Goal: Transaction & Acquisition: Purchase product/service

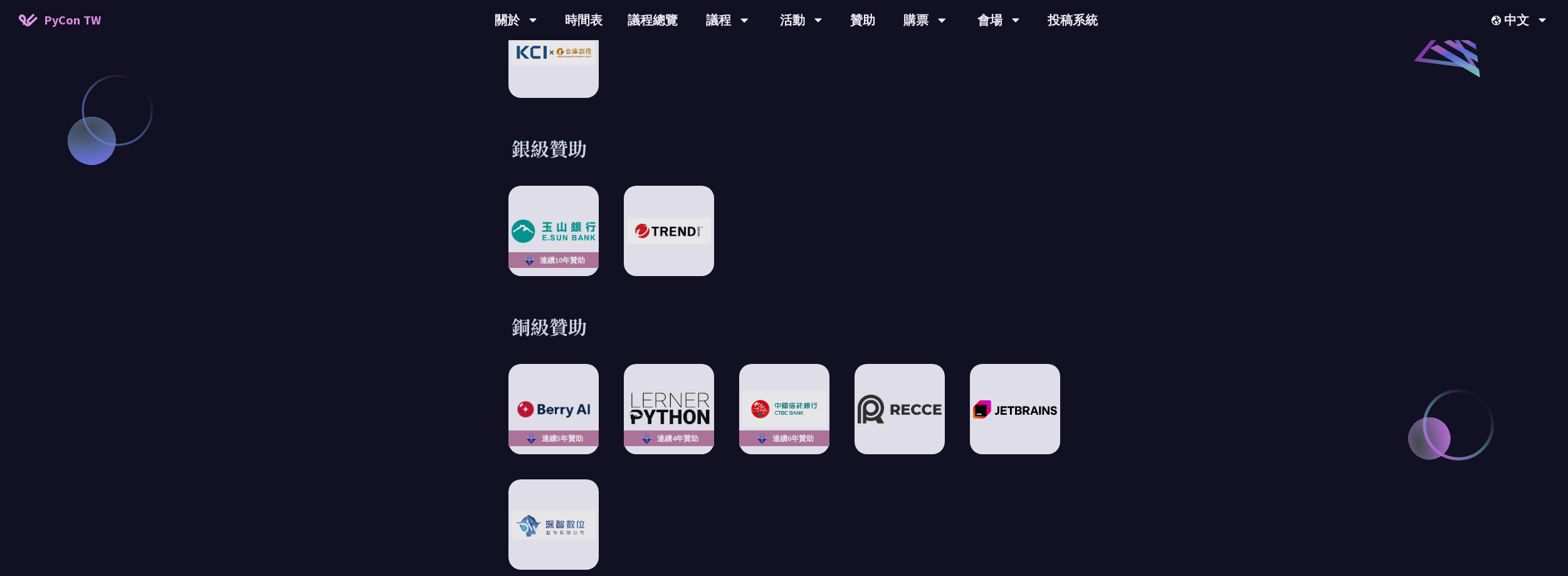
scroll to position [1618, 0]
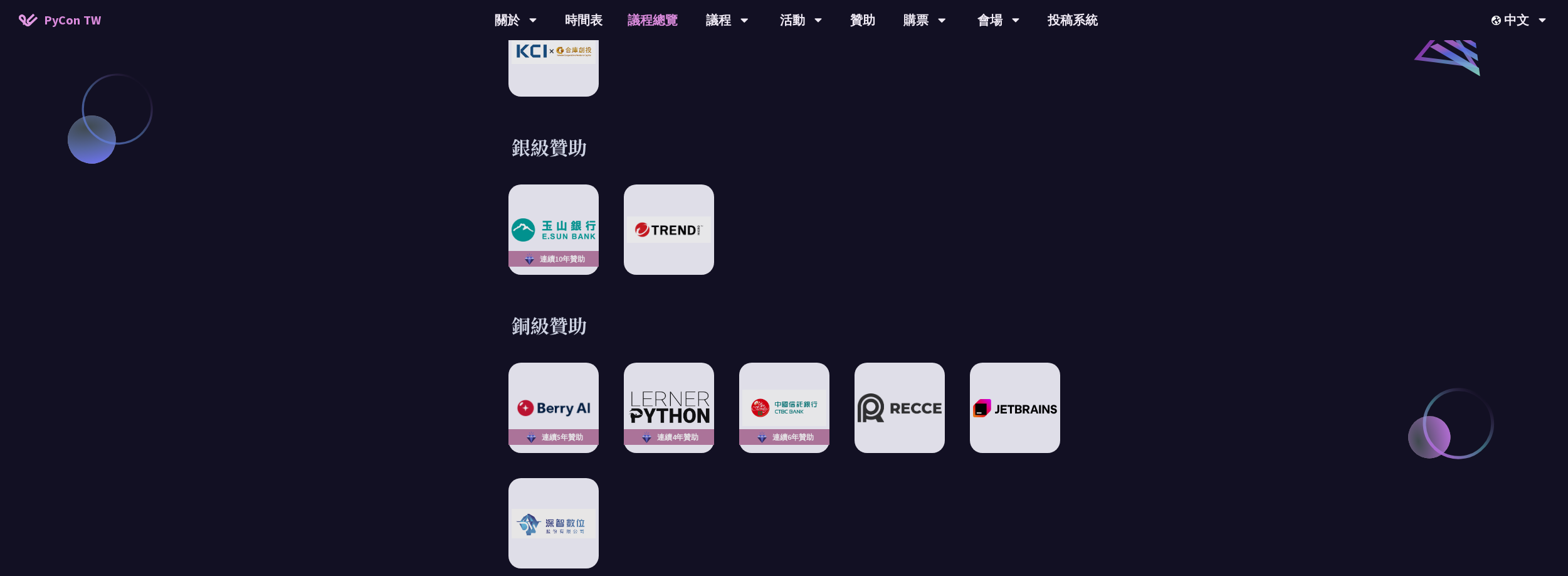
click at [661, 25] on link "議程總覽" at bounding box center [653, 20] width 76 height 40
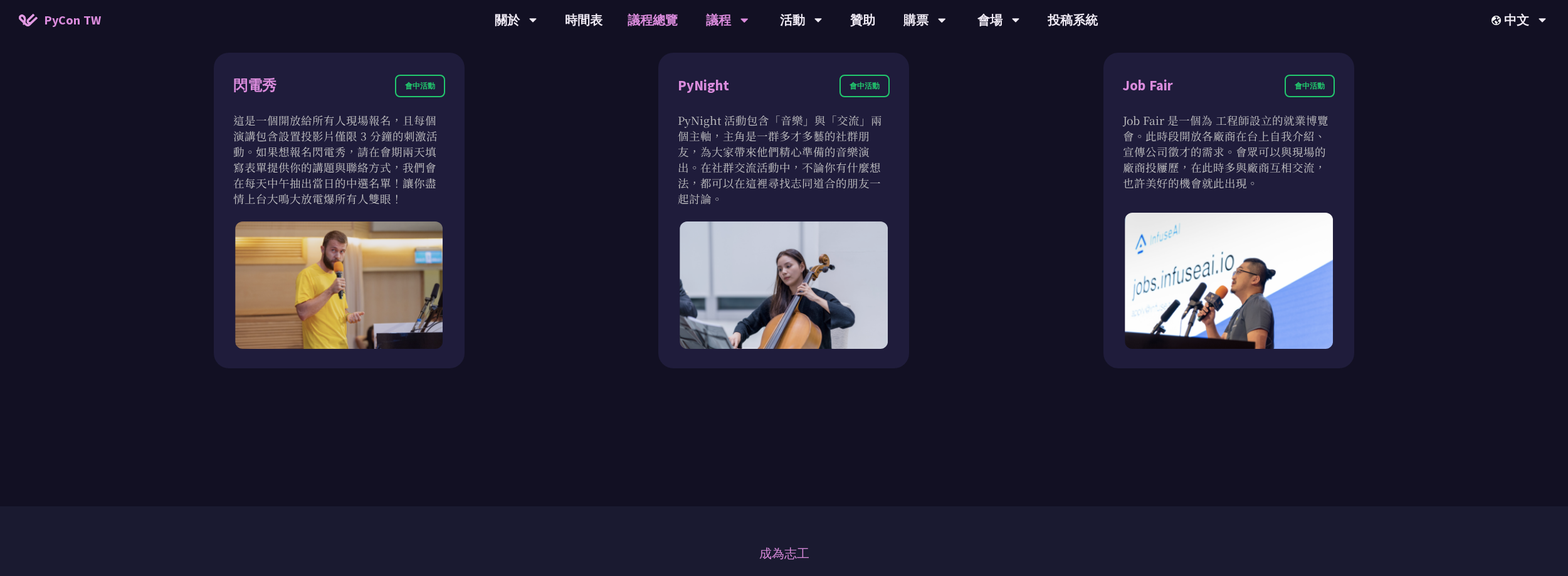
scroll to position [1127, 0]
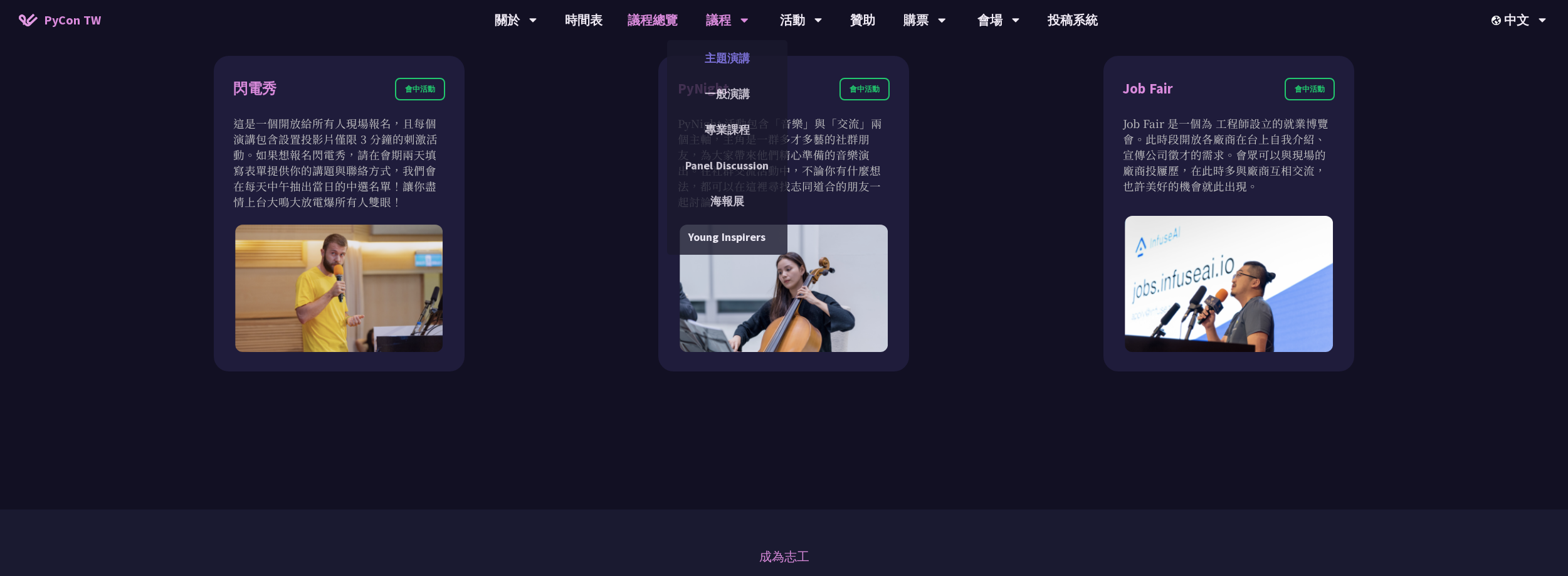
click at [730, 50] on link "主題演講" at bounding box center [727, 58] width 120 height 30
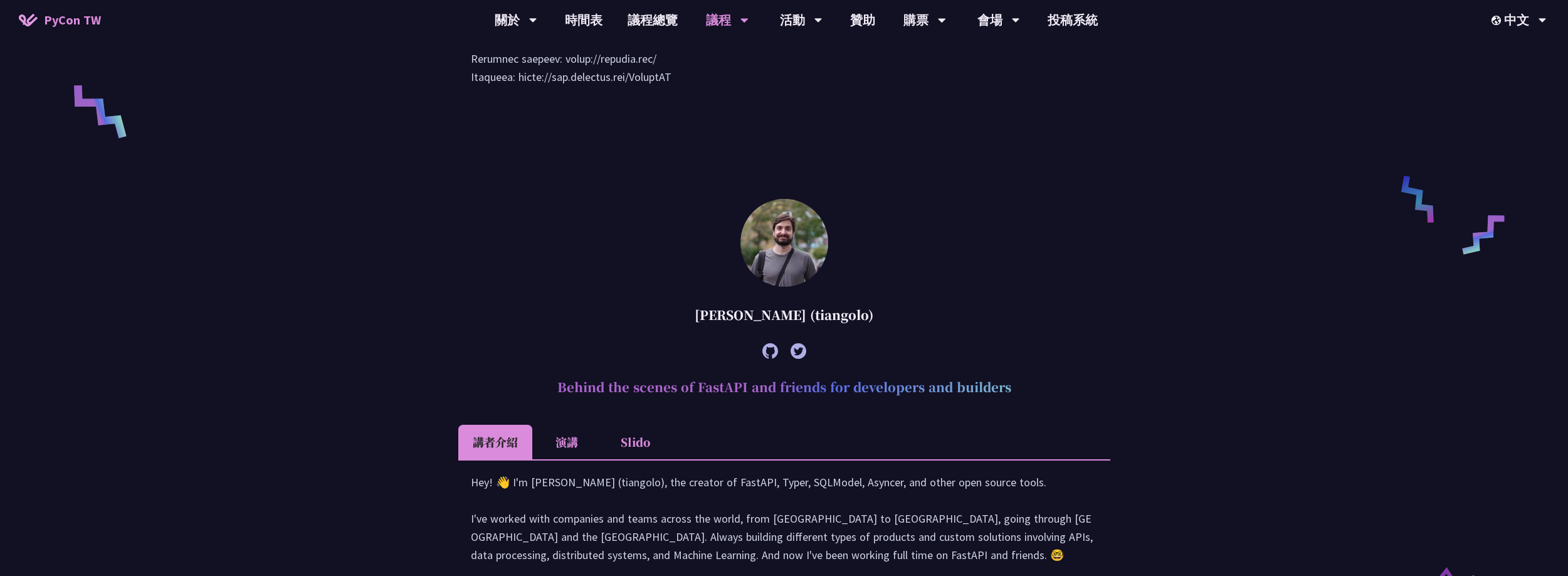
scroll to position [910, 0]
click at [582, 25] on link "時間表" at bounding box center [583, 20] width 63 height 40
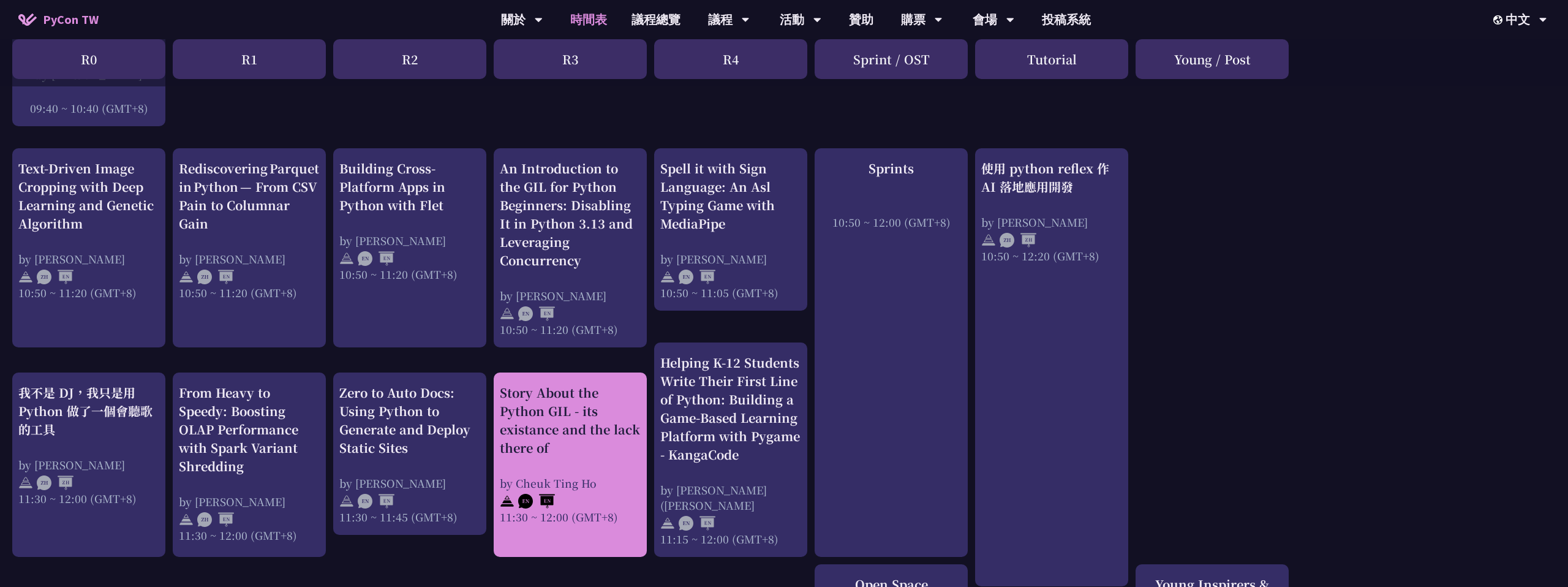
scroll to position [468, 0]
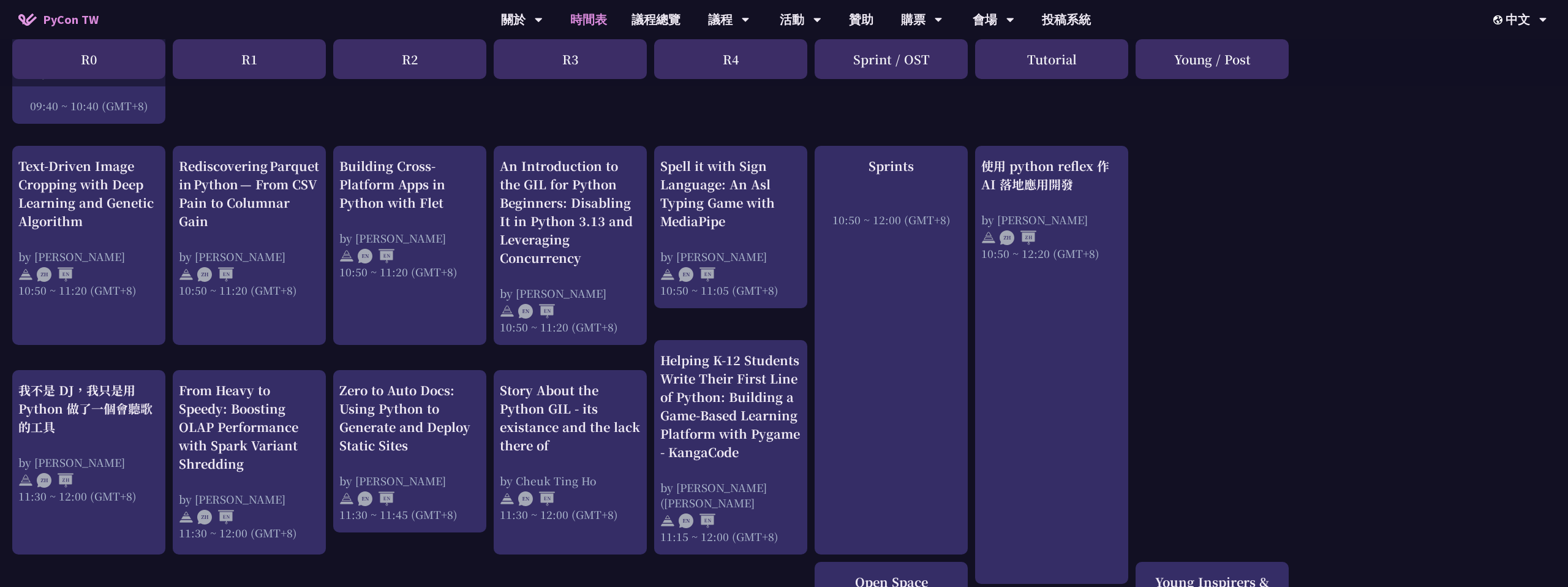
drag, startPoint x: 239, startPoint y: 59, endPoint x: 264, endPoint y: 59, distance: 25.0
click at [264, 59] on div "R1" at bounding box center [249, 59] width 153 height 40
drag, startPoint x: 79, startPoint y: 59, endPoint x: 95, endPoint y: 59, distance: 16.0
click at [95, 59] on div "R0" at bounding box center [89, 59] width 153 height 40
click at [240, 62] on div "R1" at bounding box center [249, 59] width 153 height 40
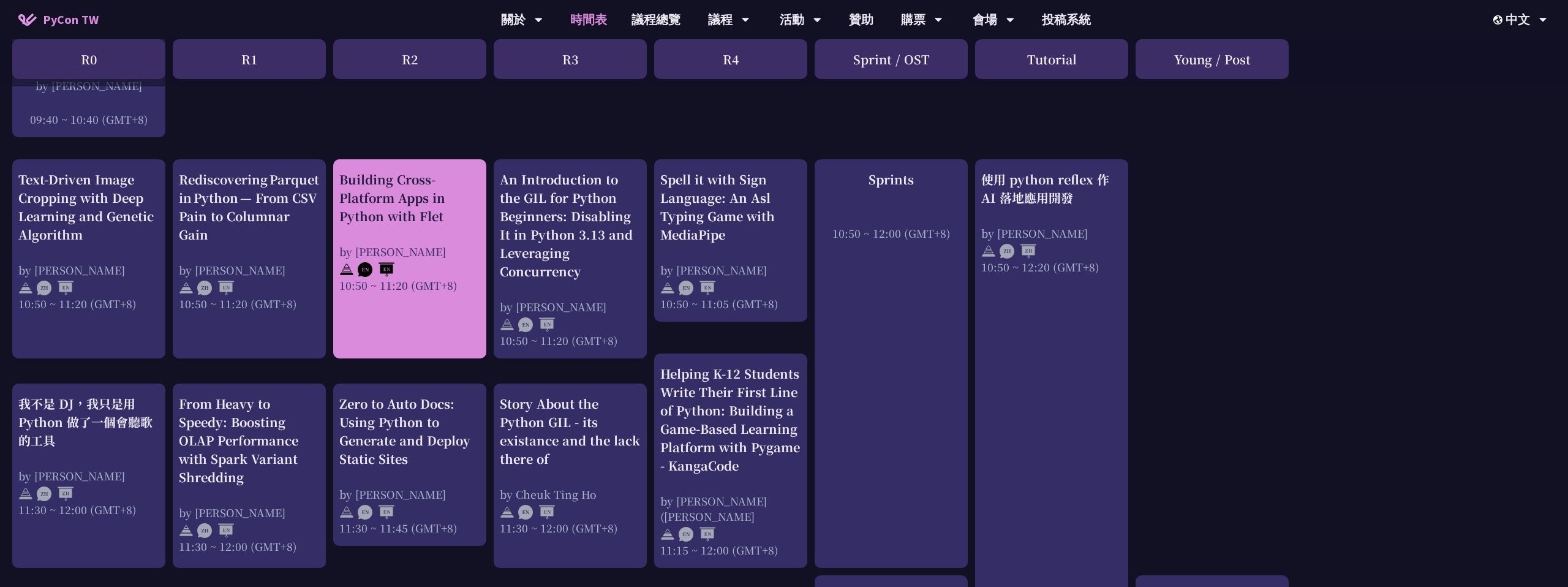
scroll to position [454, 0]
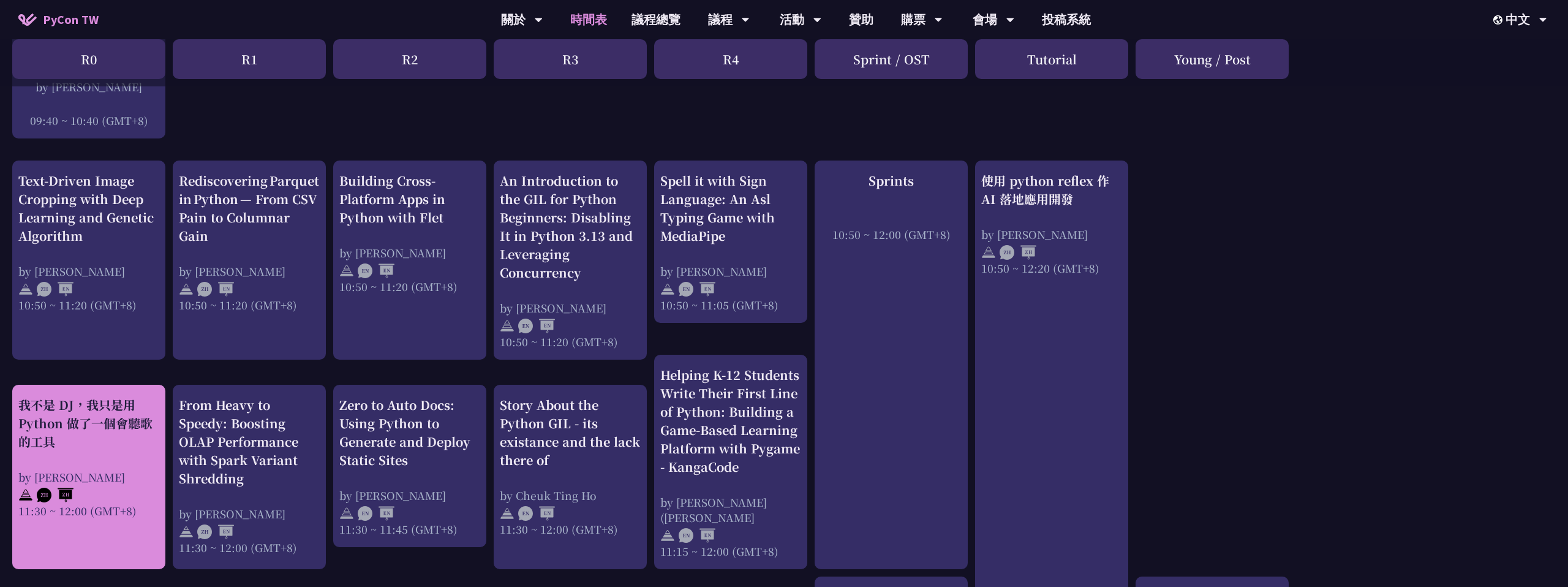
click at [88, 425] on div "我不是 DJ，我只是用 Python 做了一個會聽歌的工具" at bounding box center [89, 423] width 141 height 55
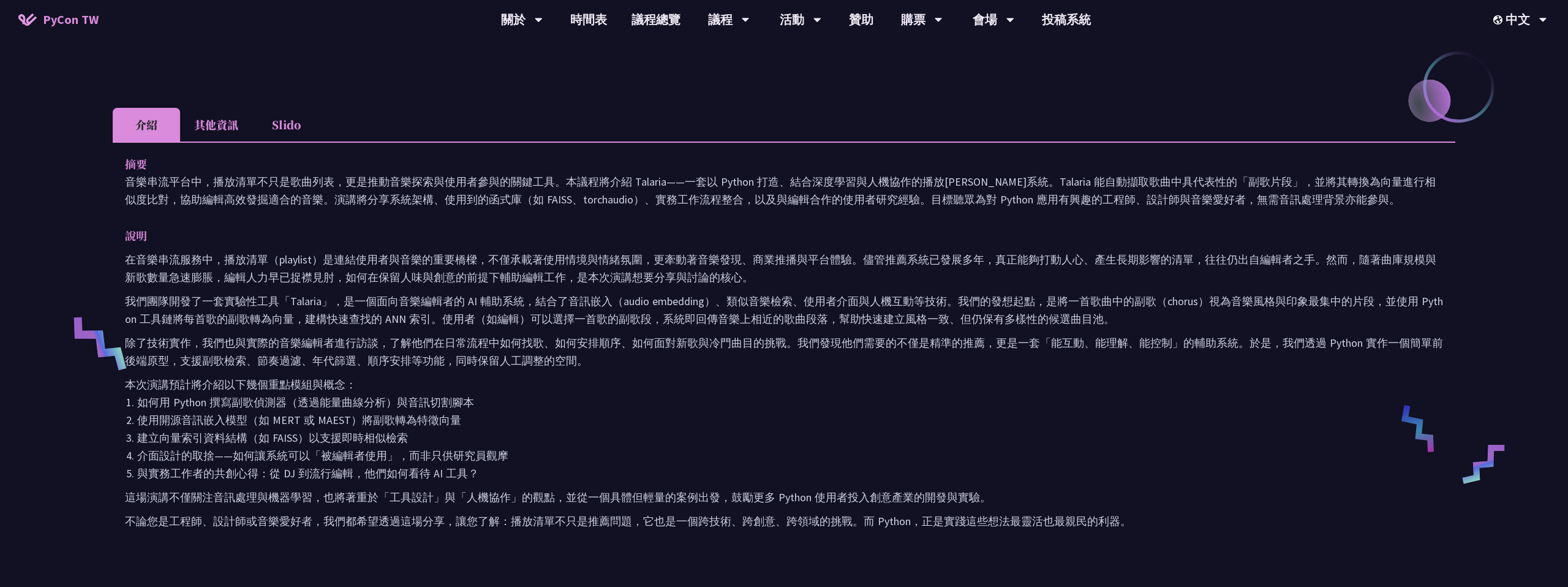
scroll to position [288, 0]
drag, startPoint x: 164, startPoint y: 259, endPoint x: 317, endPoint y: 260, distance: 153.0
click at [317, 260] on p "在音樂串流服務中，播放清單（playlist）是連結使用者與音樂的重要橋樑，不僅承載著使用情境與情緒氛圍，更牽動著音樂發現、商業推播與平台體驗。儘管推薦系統已…" at bounding box center [784, 267] width 1318 height 35
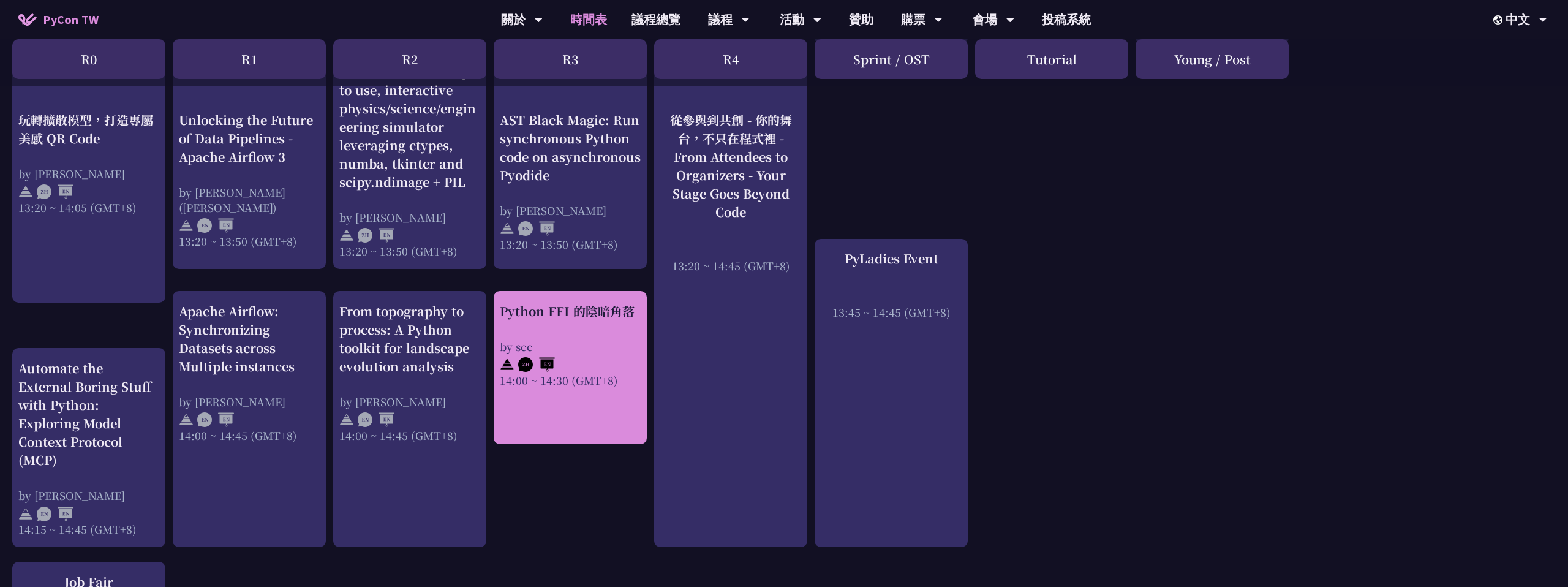
scroll to position [1099, 0]
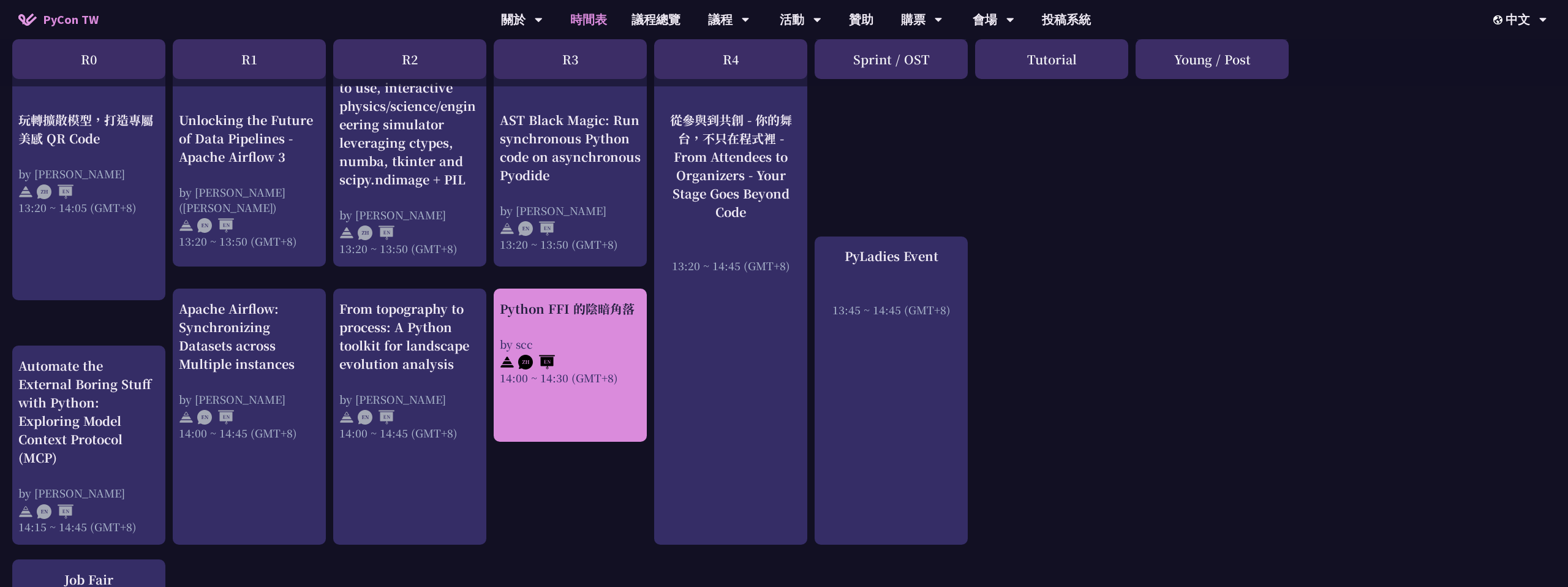
click at [579, 317] on div "Python FFI 的陰暗角落" at bounding box center [570, 309] width 141 height 19
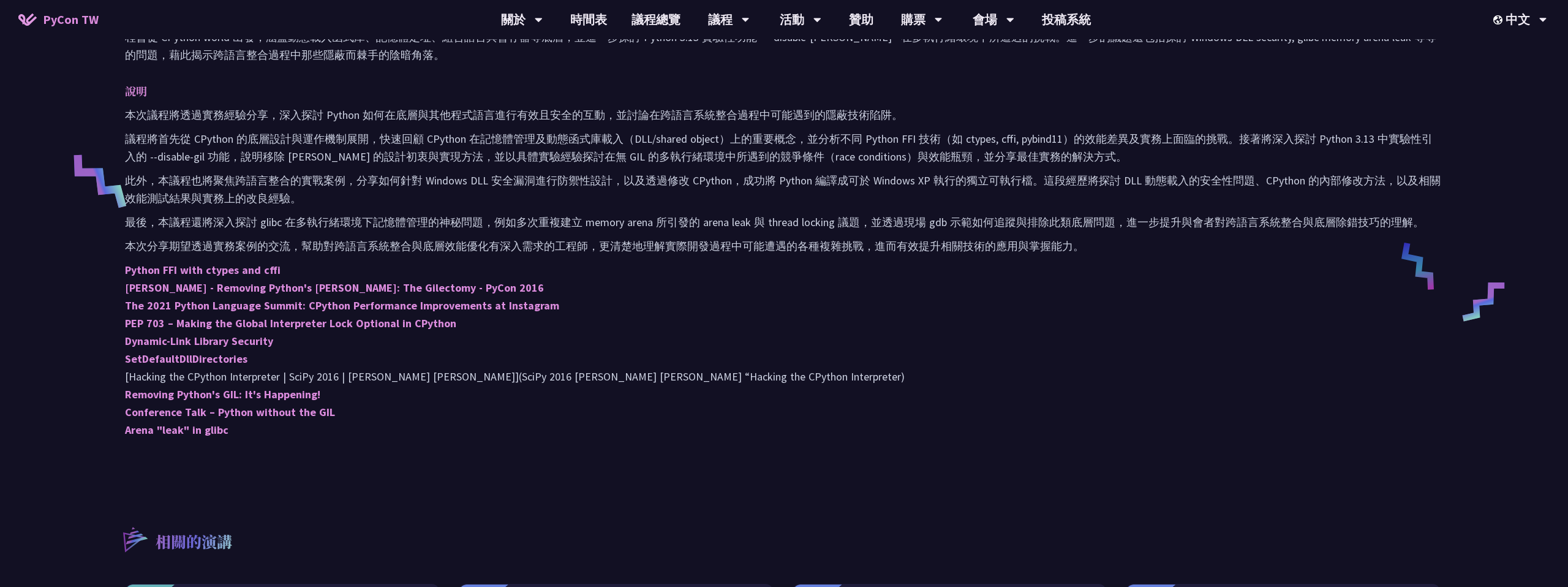
scroll to position [450, 0]
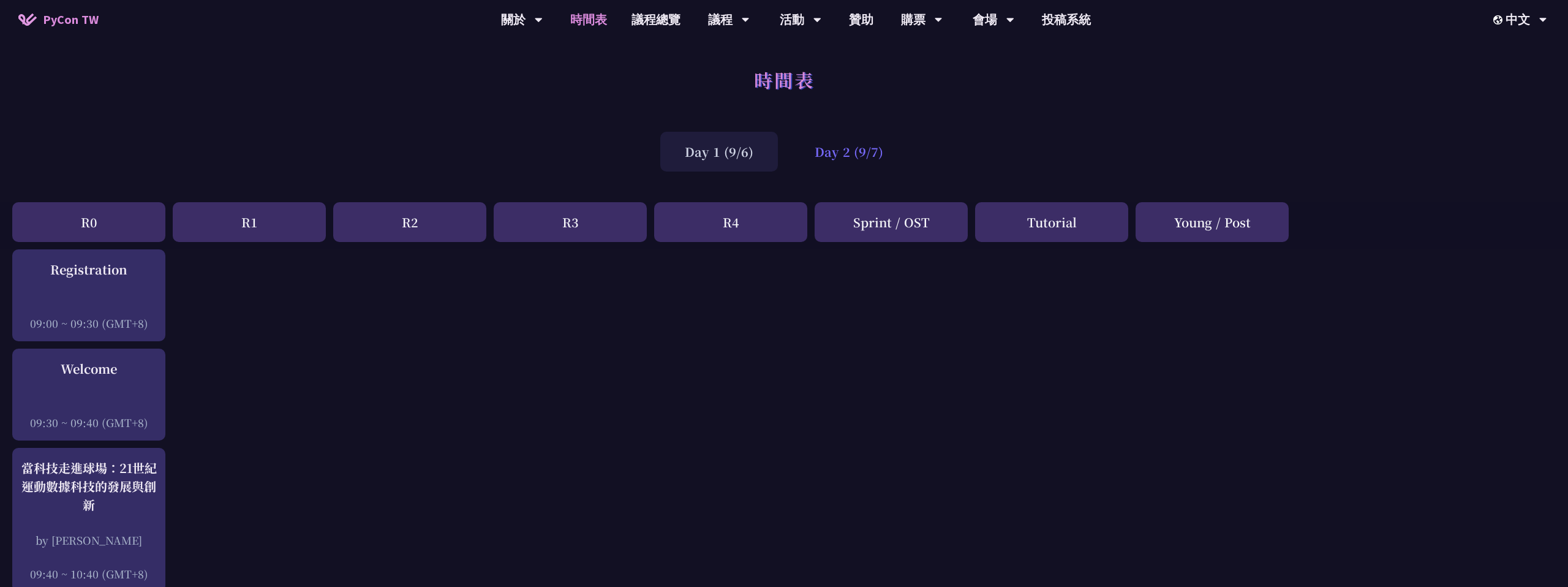
click at [852, 152] on div "Day 2 (9/7)" at bounding box center [849, 152] width 117 height 40
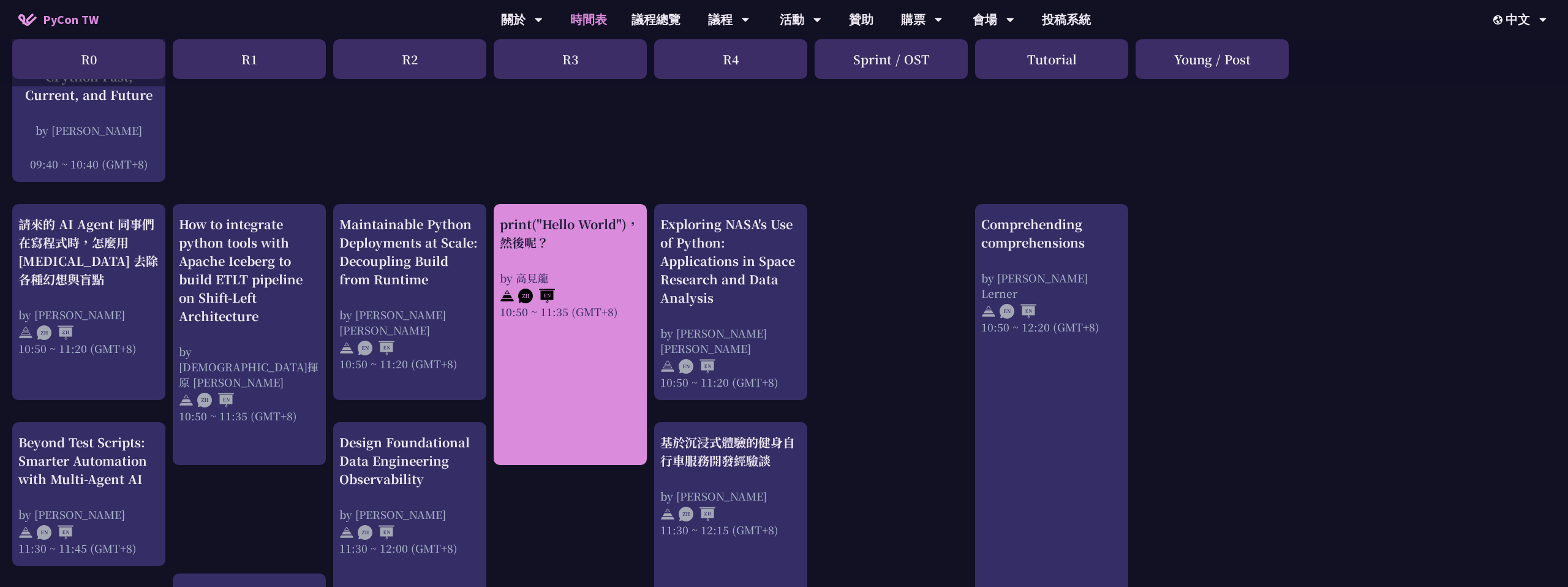
scroll to position [392, 0]
click at [525, 242] on div "print("Hello World")，然後呢？" at bounding box center [570, 233] width 141 height 37
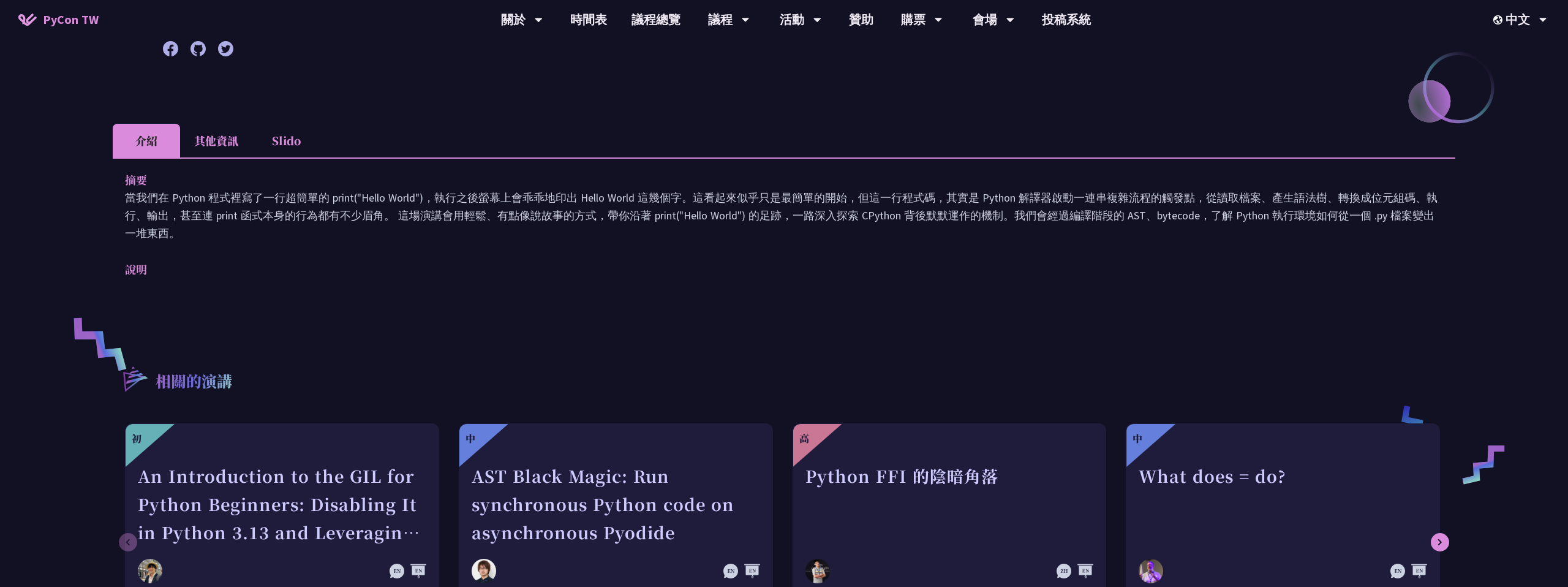
scroll to position [282, 0]
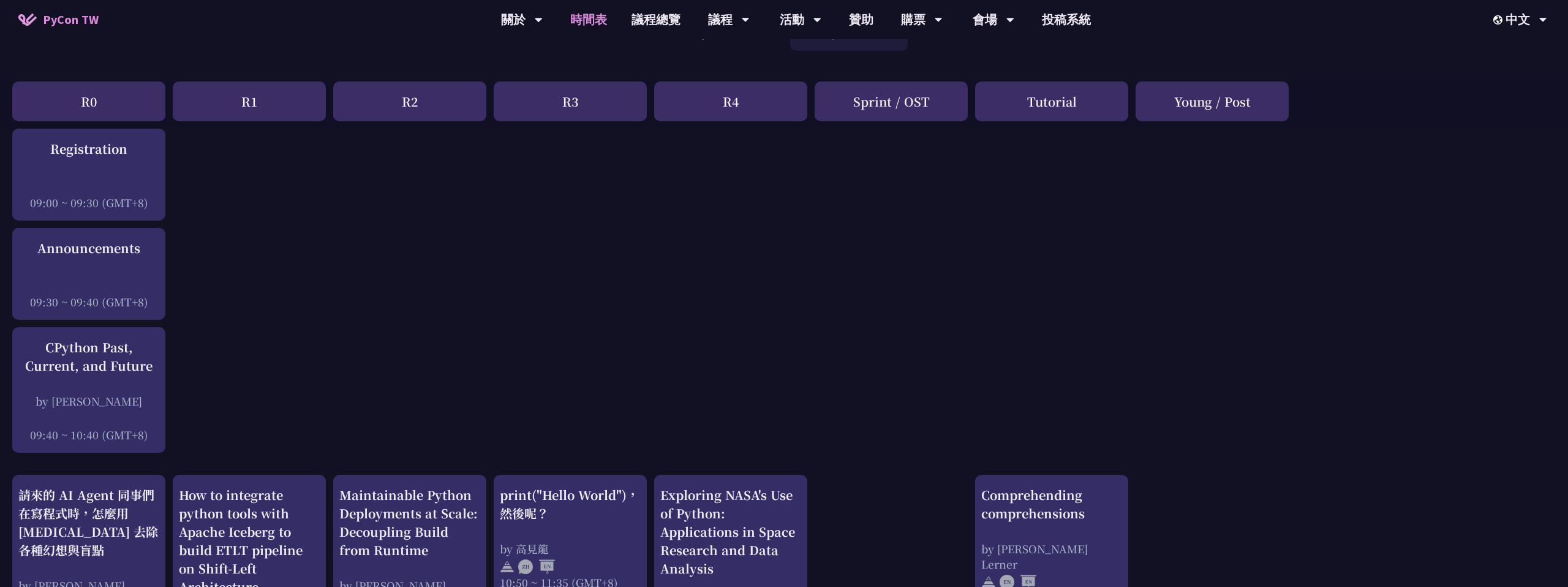
scroll to position [128, 0]
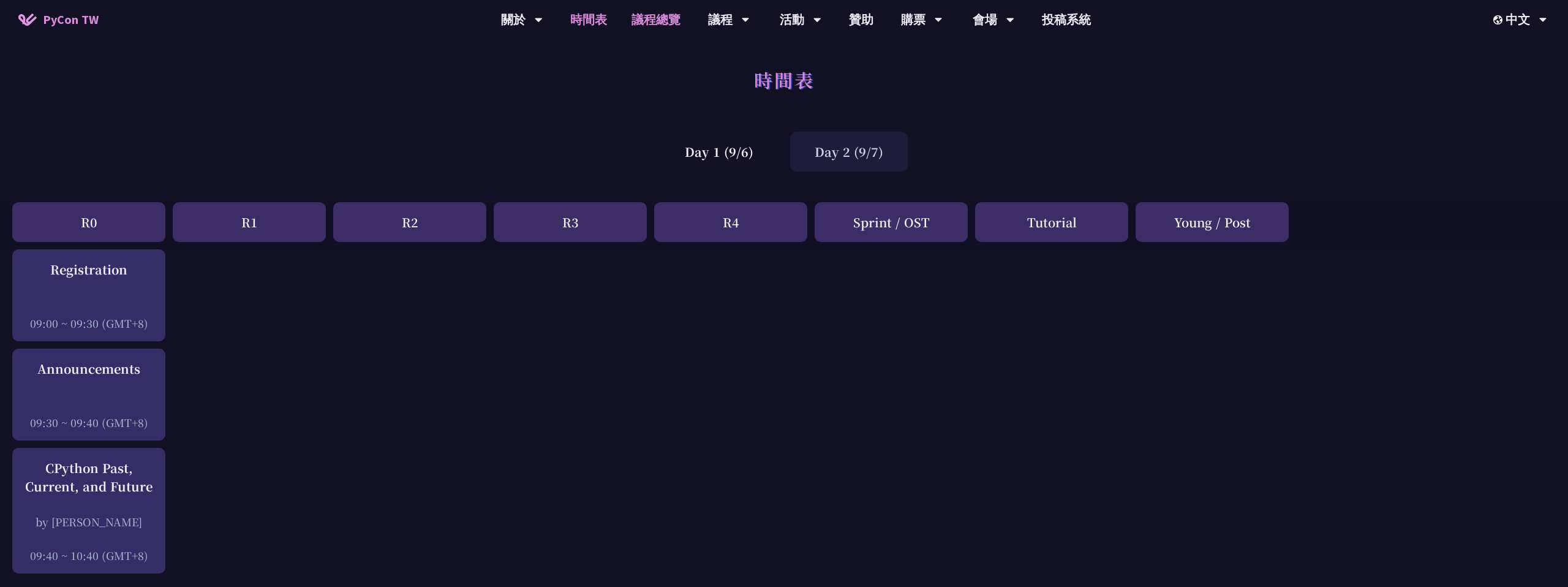
click at [656, 28] on link "議程總覽" at bounding box center [656, 19] width 74 height 39
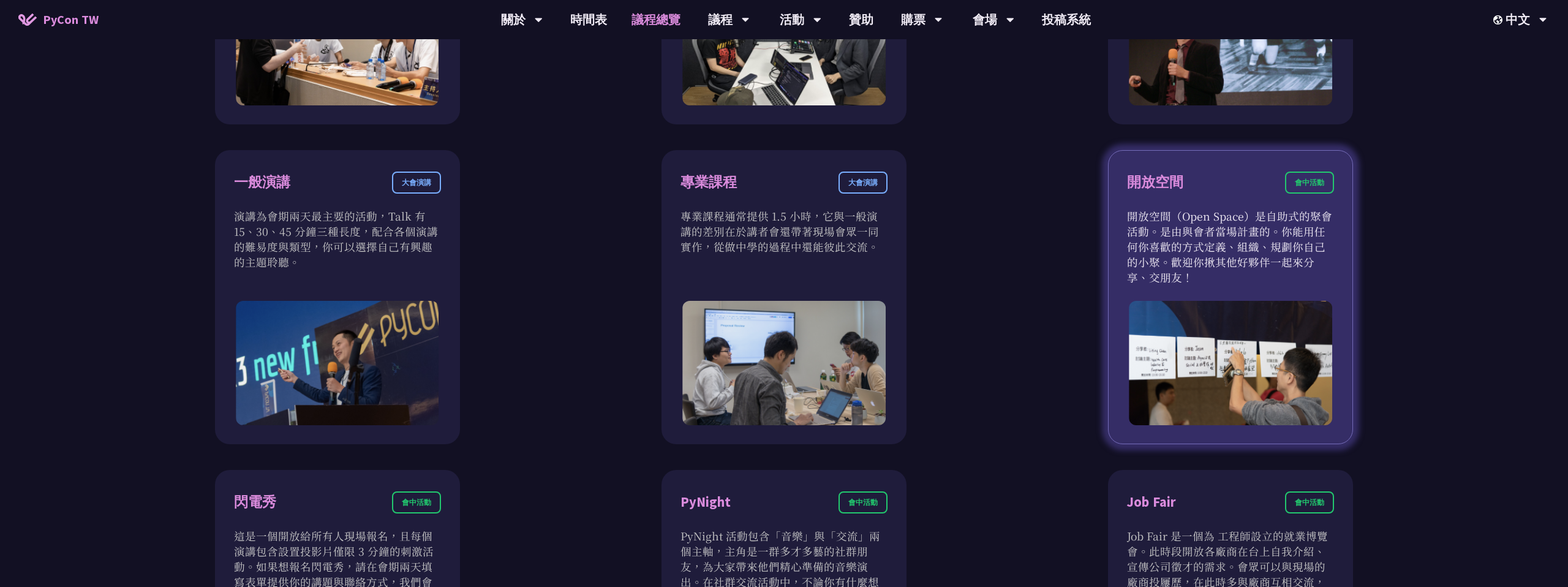
scroll to position [711, 0]
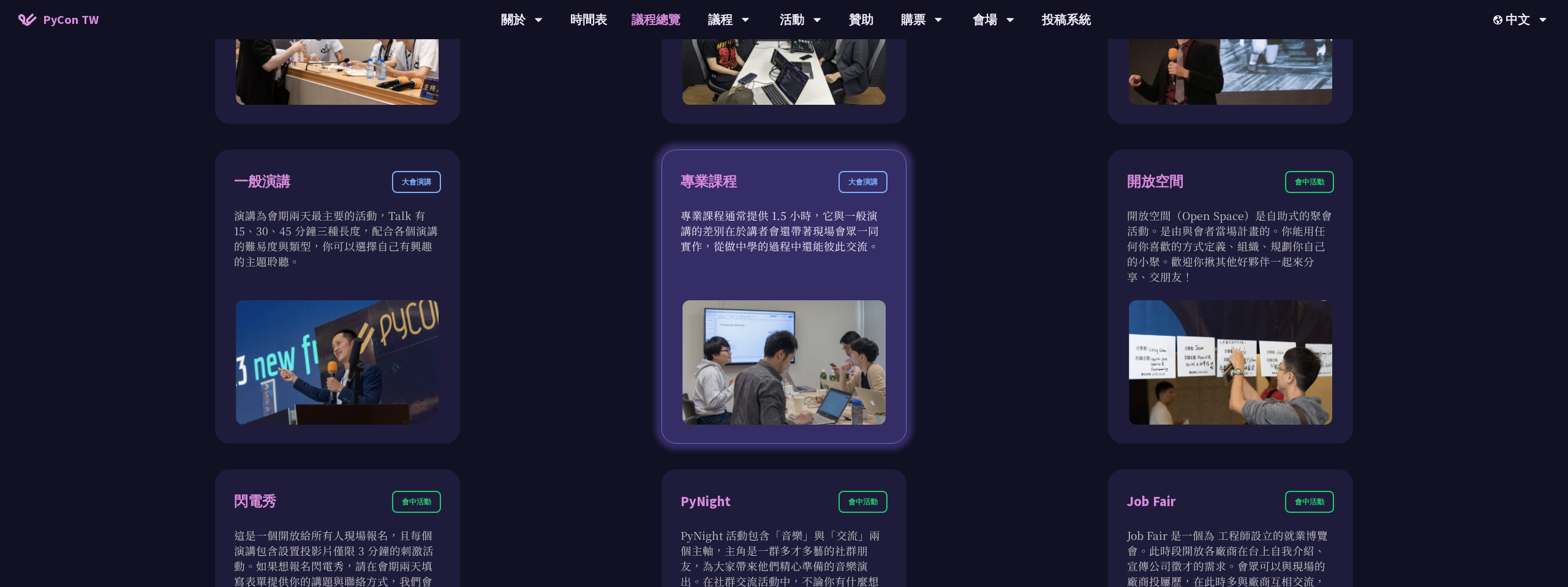
drag, startPoint x: 699, startPoint y: 215, endPoint x: 821, endPoint y: 245, distance: 125.6
click at [821, 245] on p "專業課程通常提供 1.5 小時，它與一般演講的差別在於講者會還帶著現場會眾一同實作，從做中學的過程中還能彼此交流。" at bounding box center [784, 231] width 207 height 46
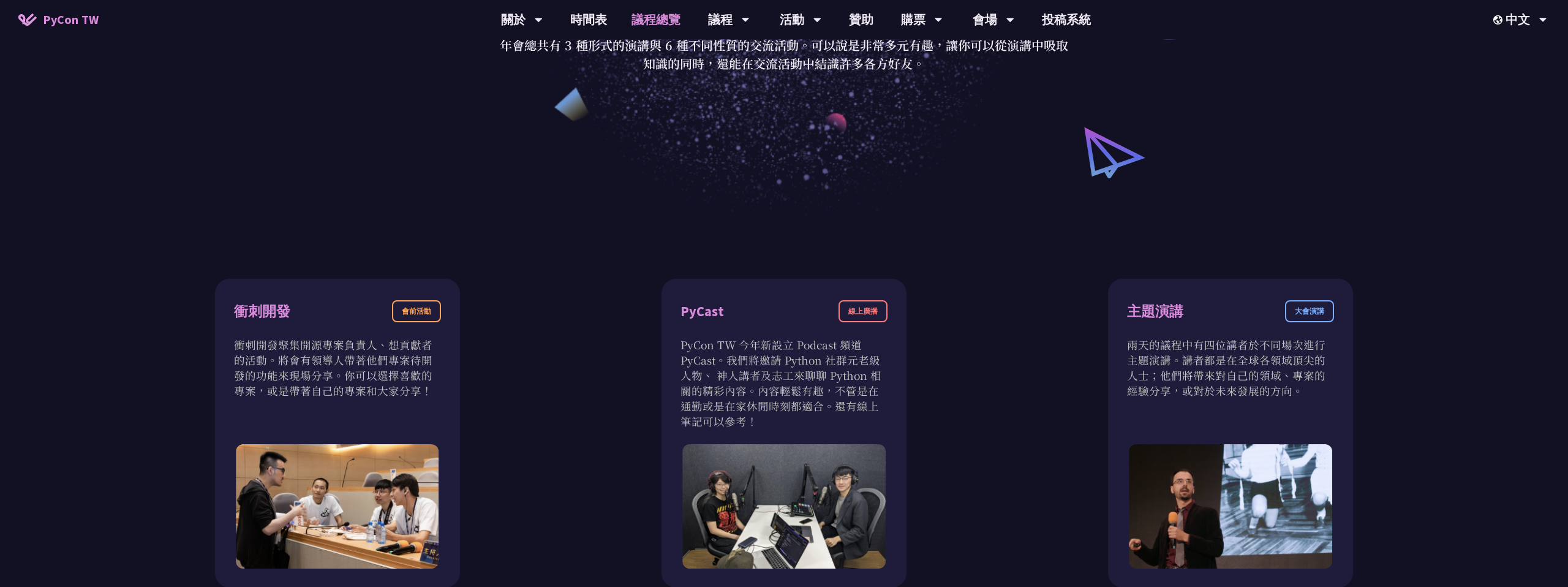
scroll to position [0, 0]
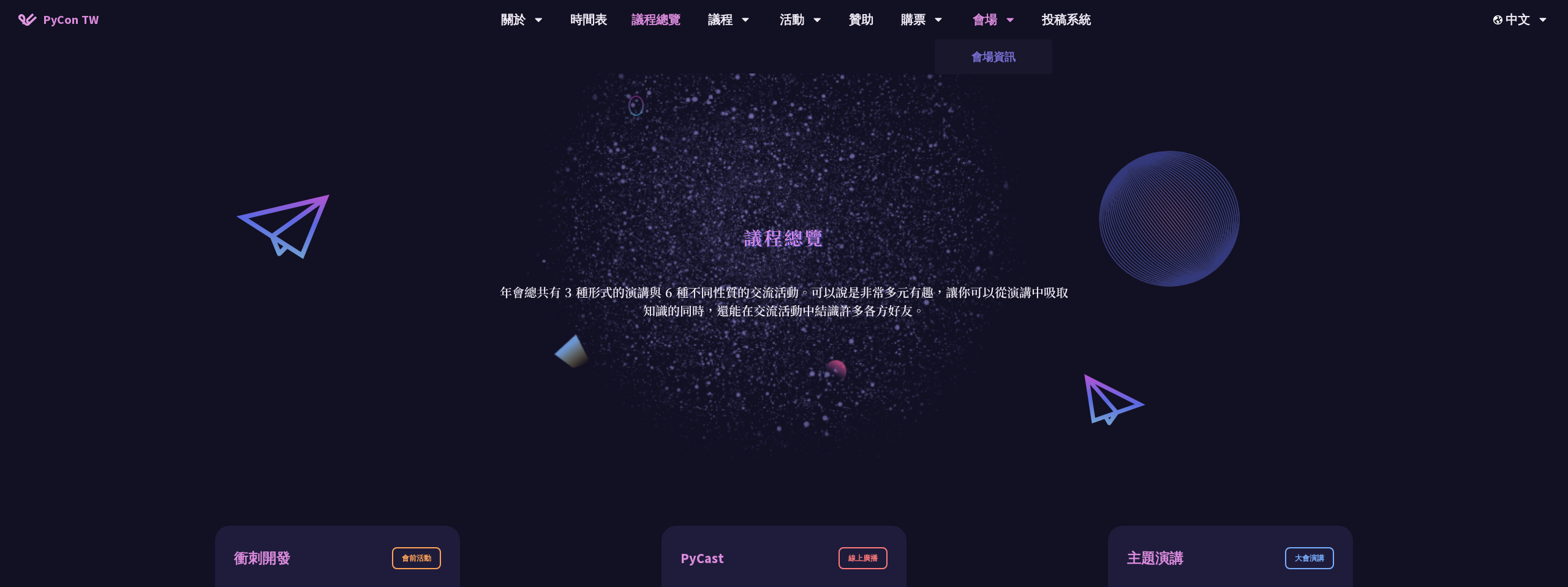
click at [986, 59] on link "會場資訊" at bounding box center [993, 57] width 117 height 29
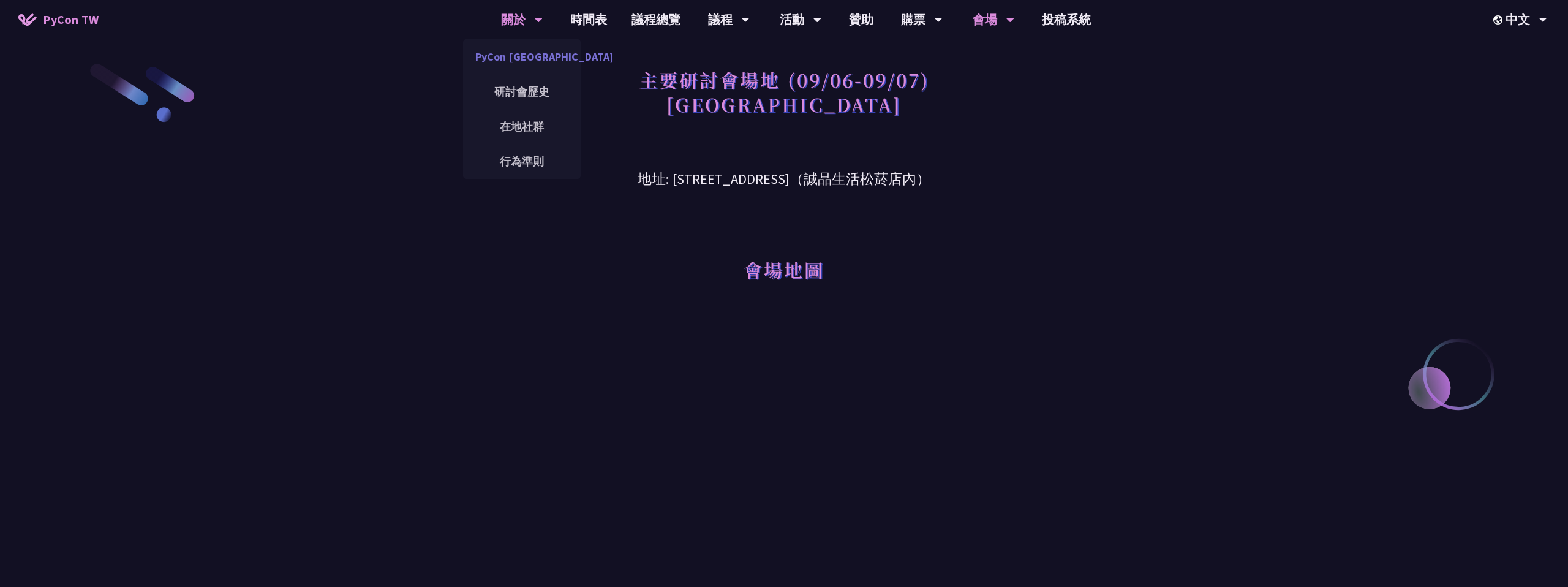
click at [511, 61] on link "PyCon [GEOGRAPHIC_DATA]" at bounding box center [522, 57] width 117 height 29
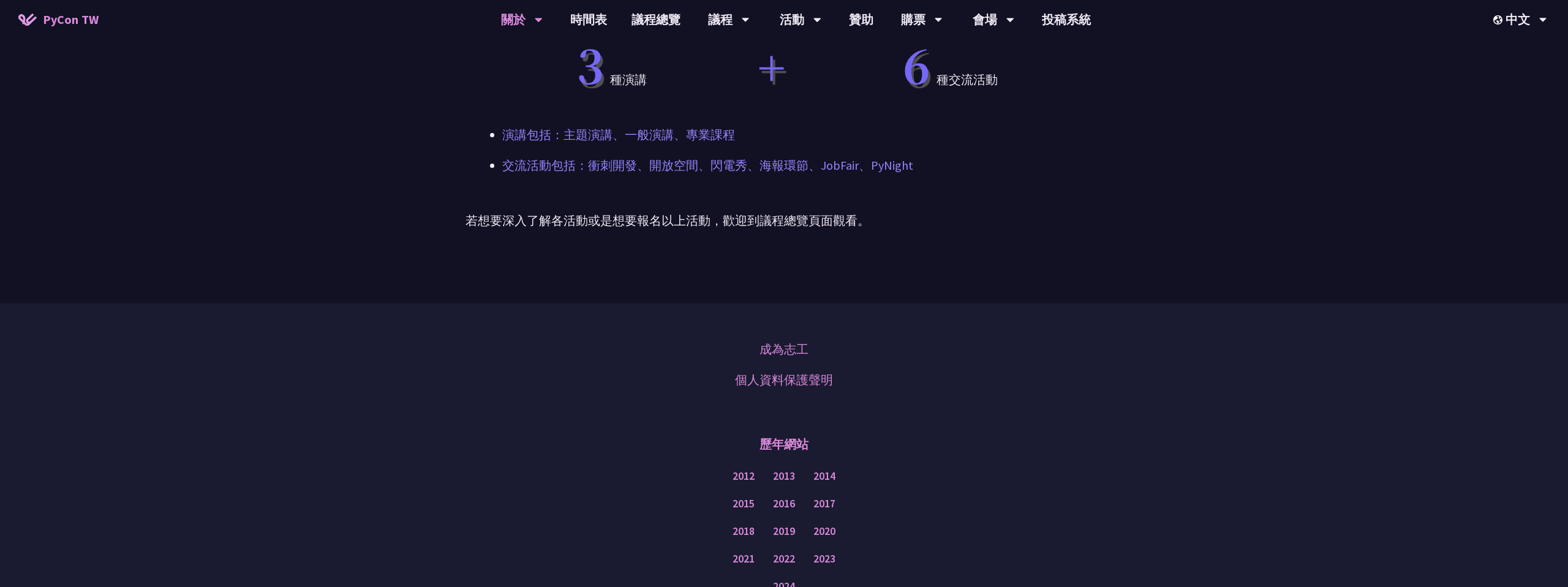
scroll to position [829, 0]
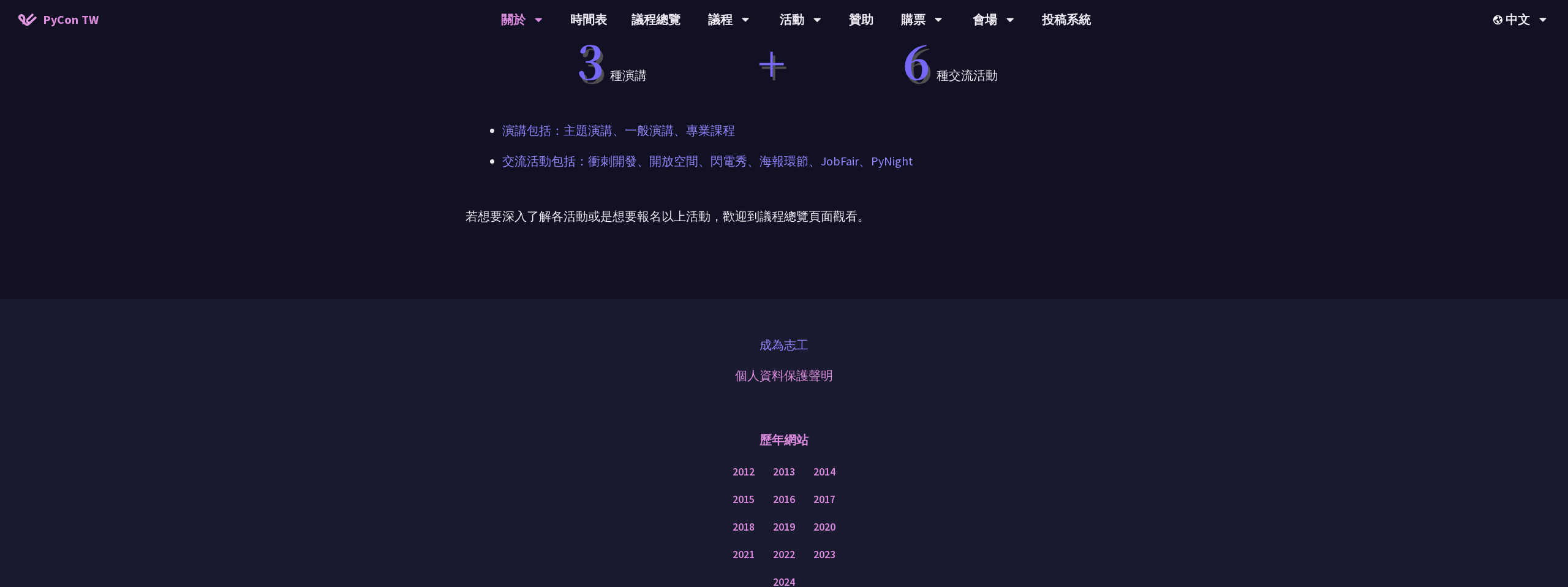
click at [798, 345] on link "成為志工" at bounding box center [784, 345] width 49 height 19
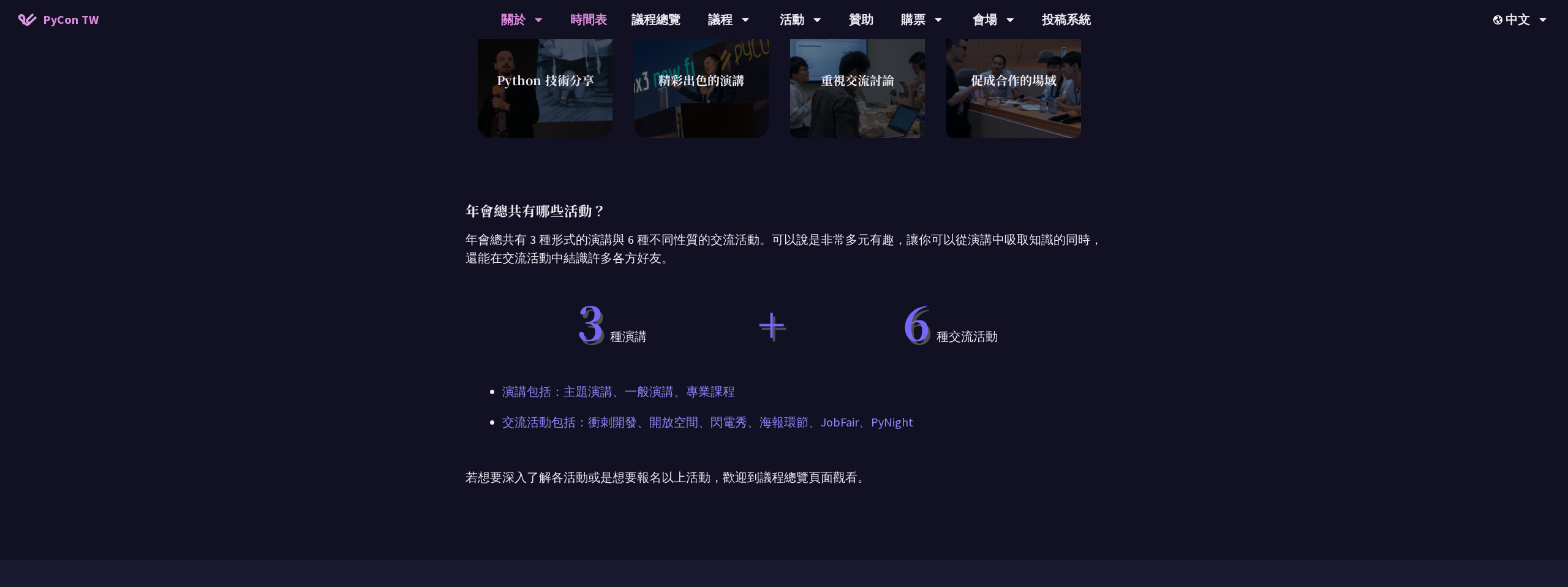
scroll to position [568, 0]
click at [594, 24] on link "時間表" at bounding box center [589, 19] width 61 height 39
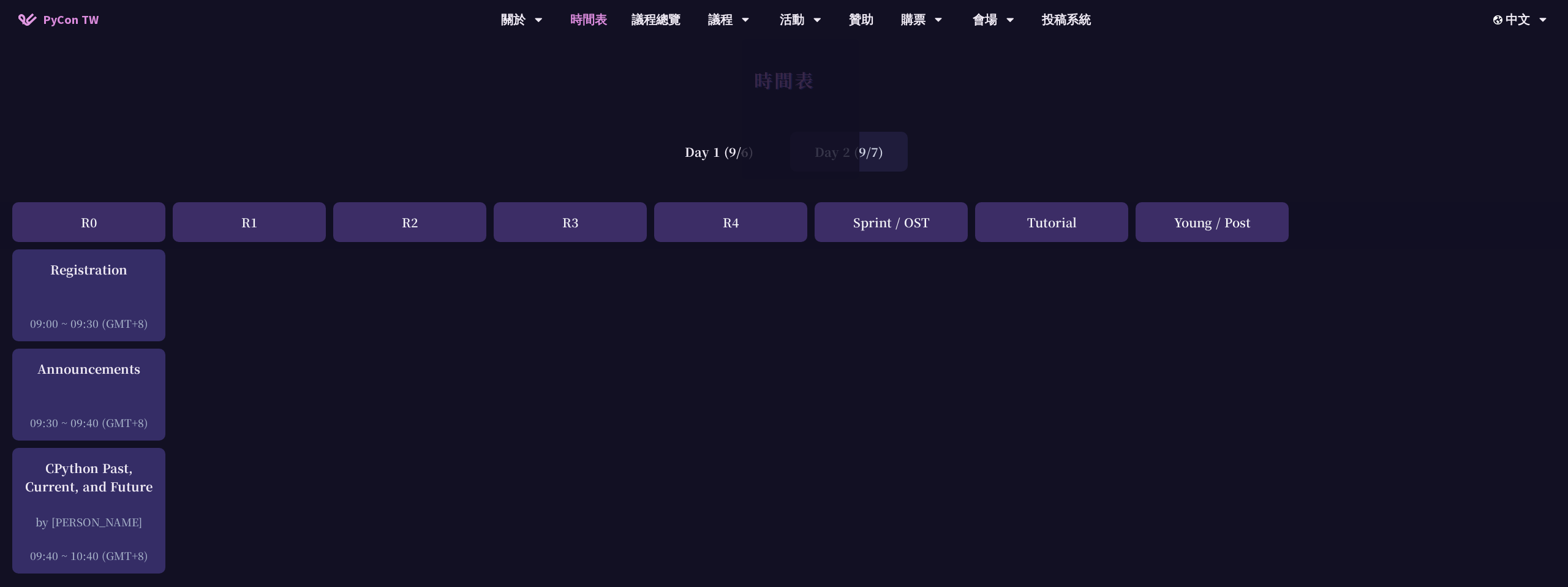
click at [674, 91] on div "時間表" at bounding box center [784, 93] width 1568 height 64
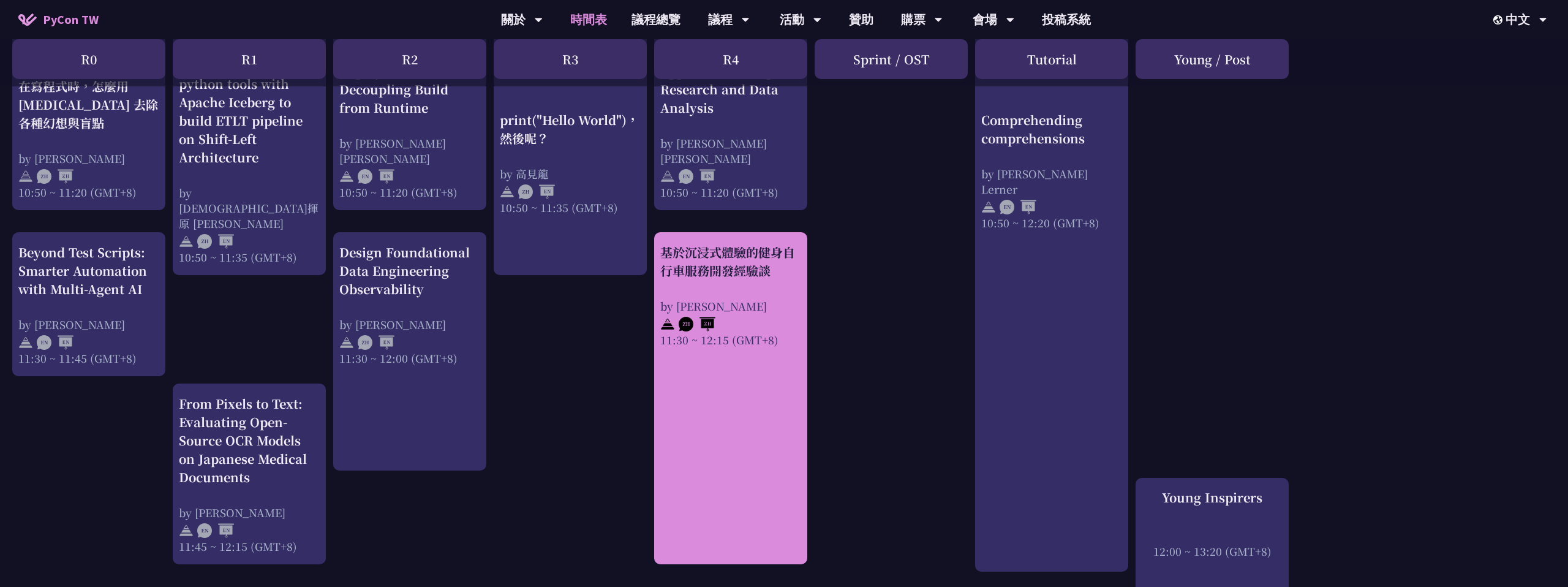
scroll to position [581, 0]
click at [724, 267] on div "基於沉浸式體驗的健身自行車服務開發經驗談" at bounding box center [731, 262] width 141 height 37
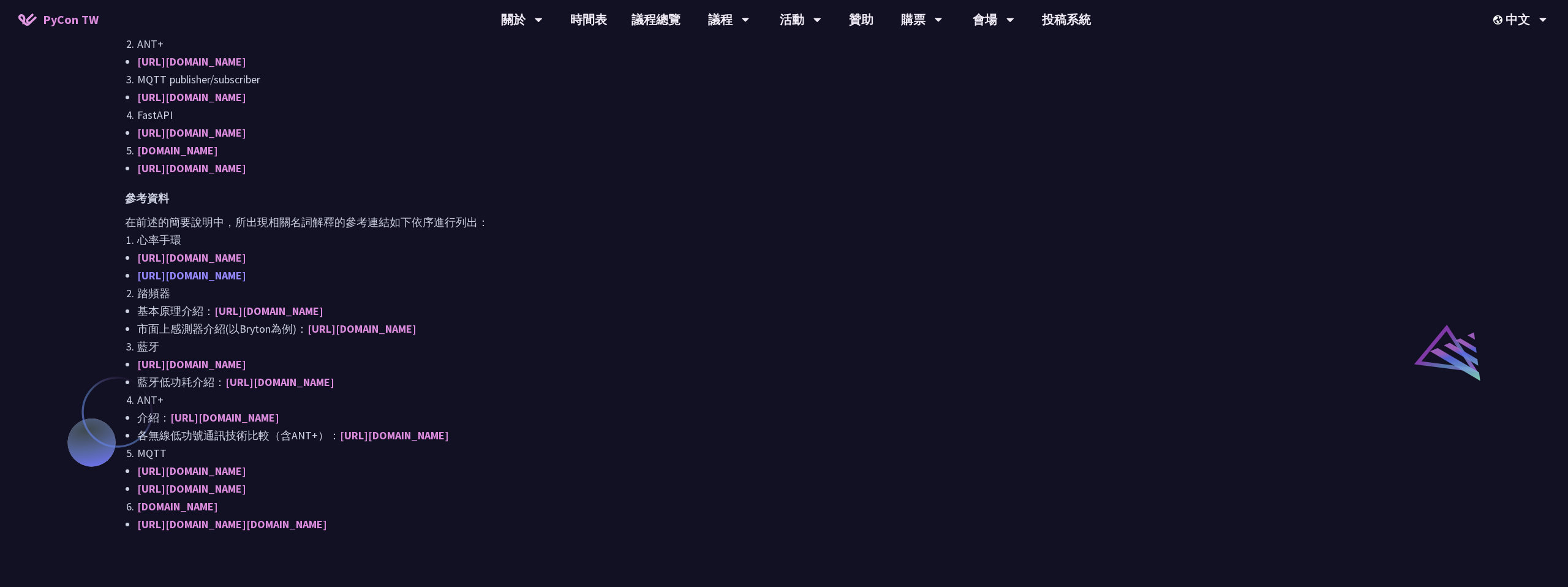
scroll to position [755, 0]
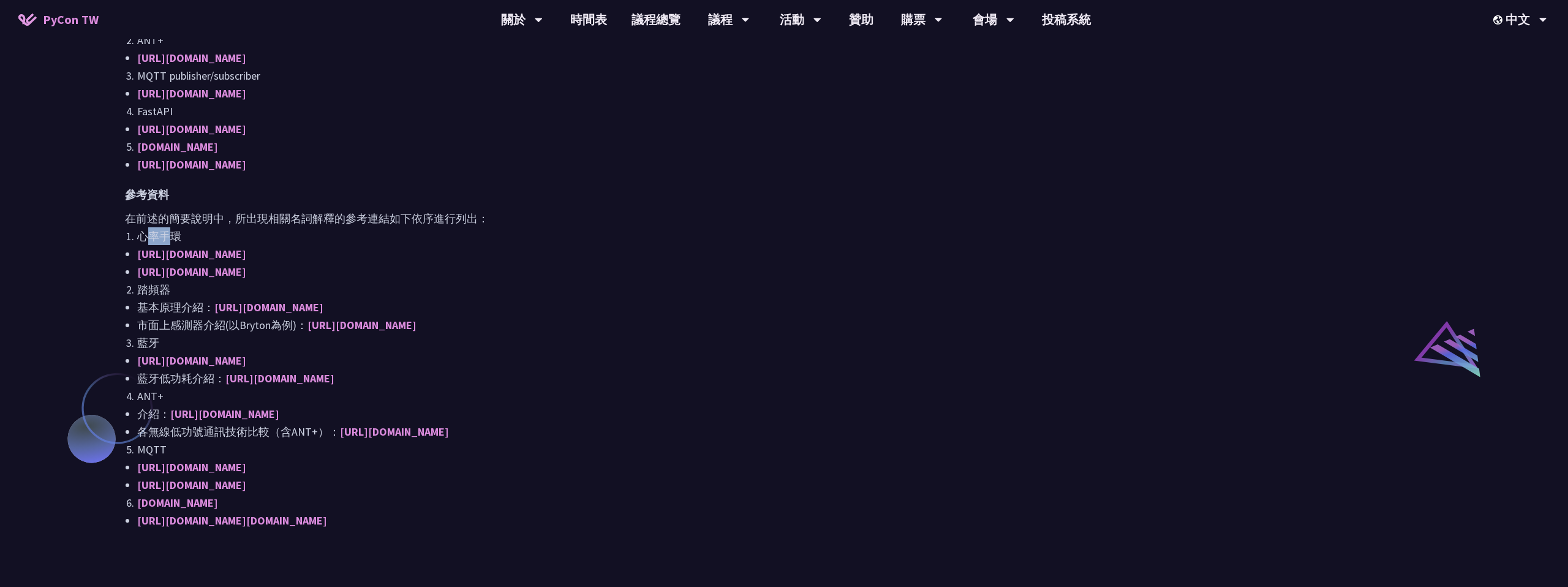
drag, startPoint x: 144, startPoint y: 234, endPoint x: 175, endPoint y: 233, distance: 31.0
click at [175, 233] on li "心率手環" at bounding box center [790, 236] width 1306 height 18
drag, startPoint x: 139, startPoint y: 289, endPoint x: 168, endPoint y: 289, distance: 29.0
click at [168, 289] on li "踏頻器" at bounding box center [790, 289] width 1306 height 18
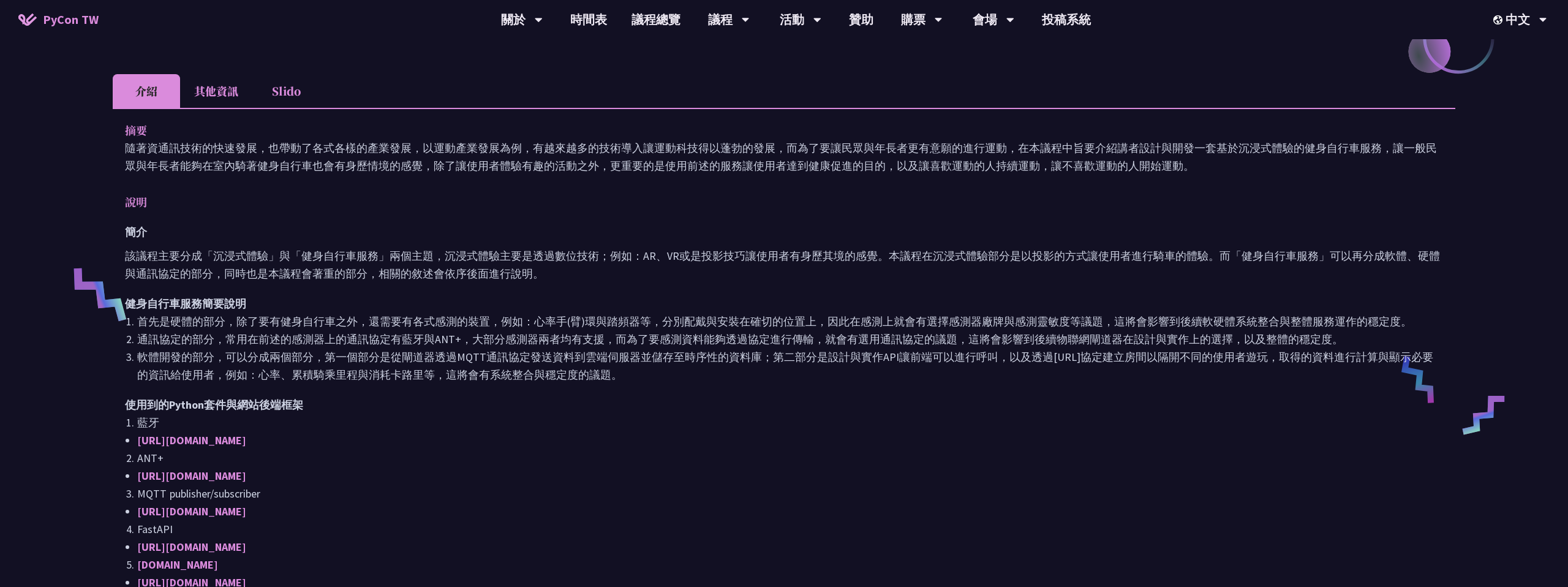
scroll to position [336, 0]
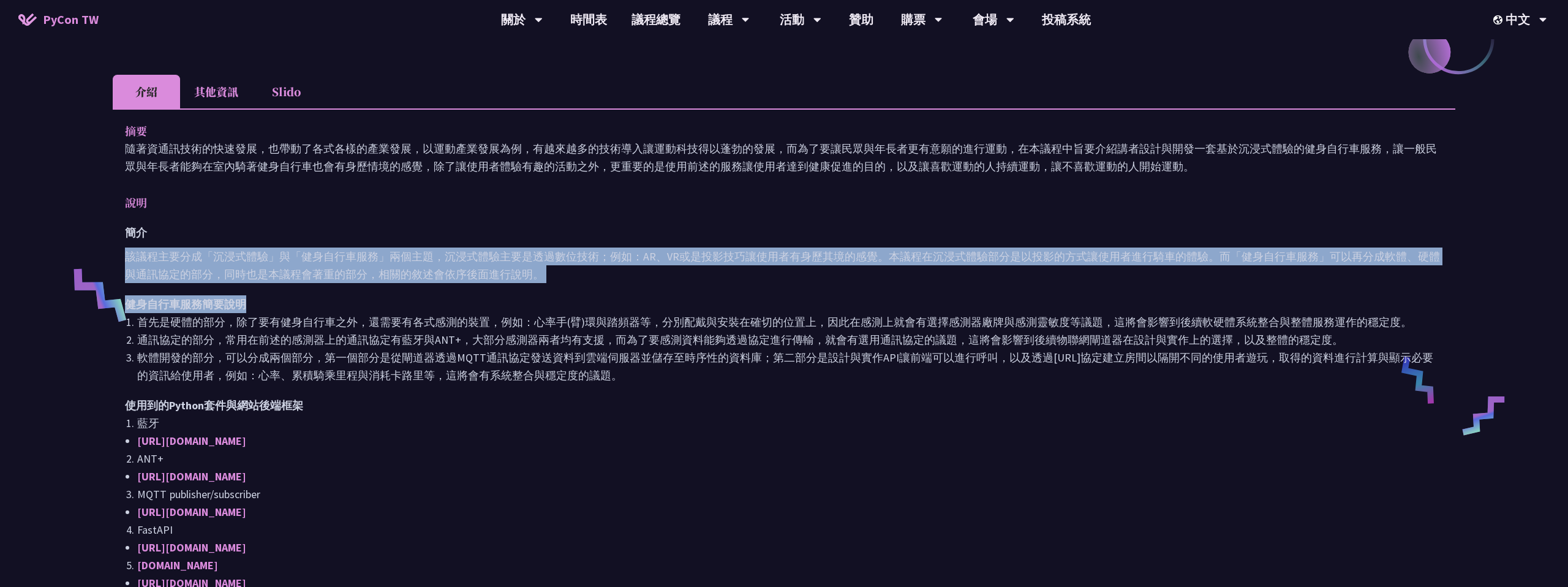
drag, startPoint x: 329, startPoint y: 233, endPoint x: 389, endPoint y: 308, distance: 96.0
click at [389, 308] on div "簡介 該議程主要分成「沉浸式體驗」與「健身自行車服務」兩個主題，沉浸式體驗主要是透過數位技術；例如：AR、VR或是投影技巧讓使用者有身歷其境的感覺。本議程在沉…" at bounding box center [784, 586] width 1318 height 724
drag, startPoint x: 504, startPoint y: 325, endPoint x: 676, endPoint y: 378, distance: 180.0
click at [676, 378] on ol "首先是硬體的部分，除了要有健身自行車之外，還需要有各式感測的裝置，例如：心率手(臂)環與踏頻器等，分別配戴與安裝在確切的位置上，因此在感測上就會有選擇感測器廠…" at bounding box center [784, 349] width 1318 height 71
click at [667, 363] on li "軟體開發的部分，可以分成兩個部分，第一個部分是從閘道器透過MQTT通訊協定發送資料到雲端伺服器並儲存至時序性的資料庫；第二部分是設計與實作API讓前端可以進行…" at bounding box center [790, 366] width 1306 height 35
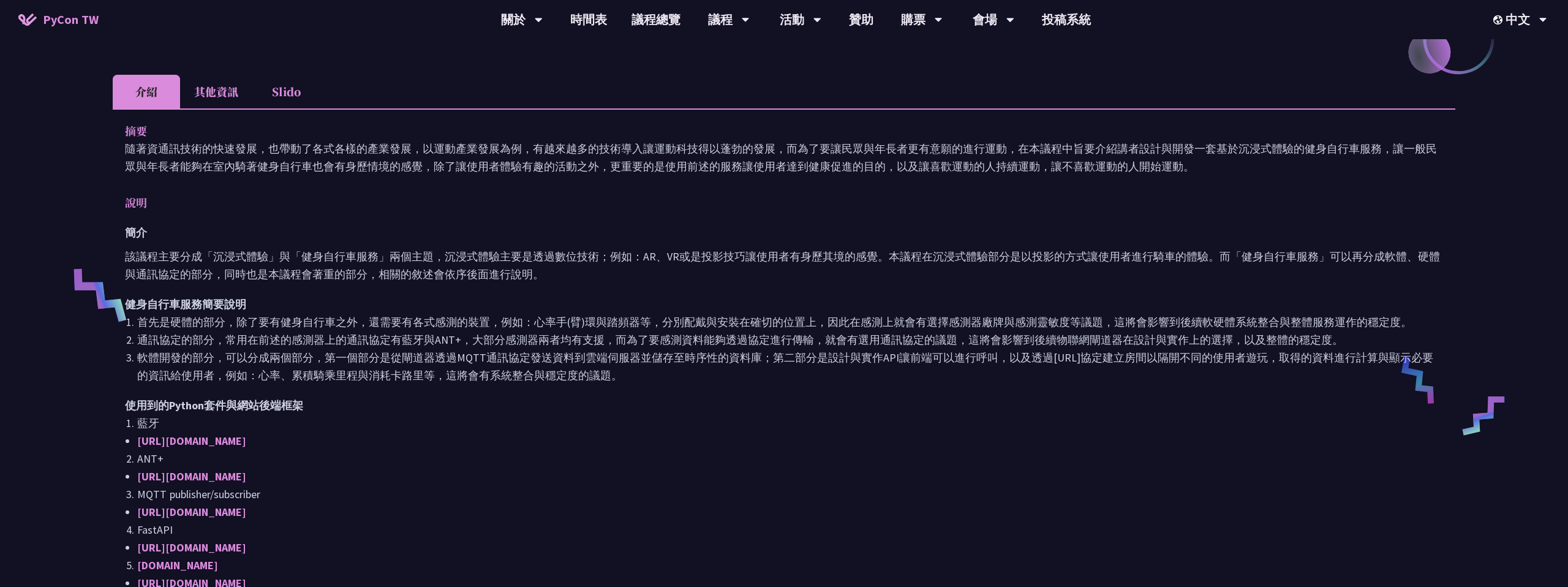
scroll to position [583, 0]
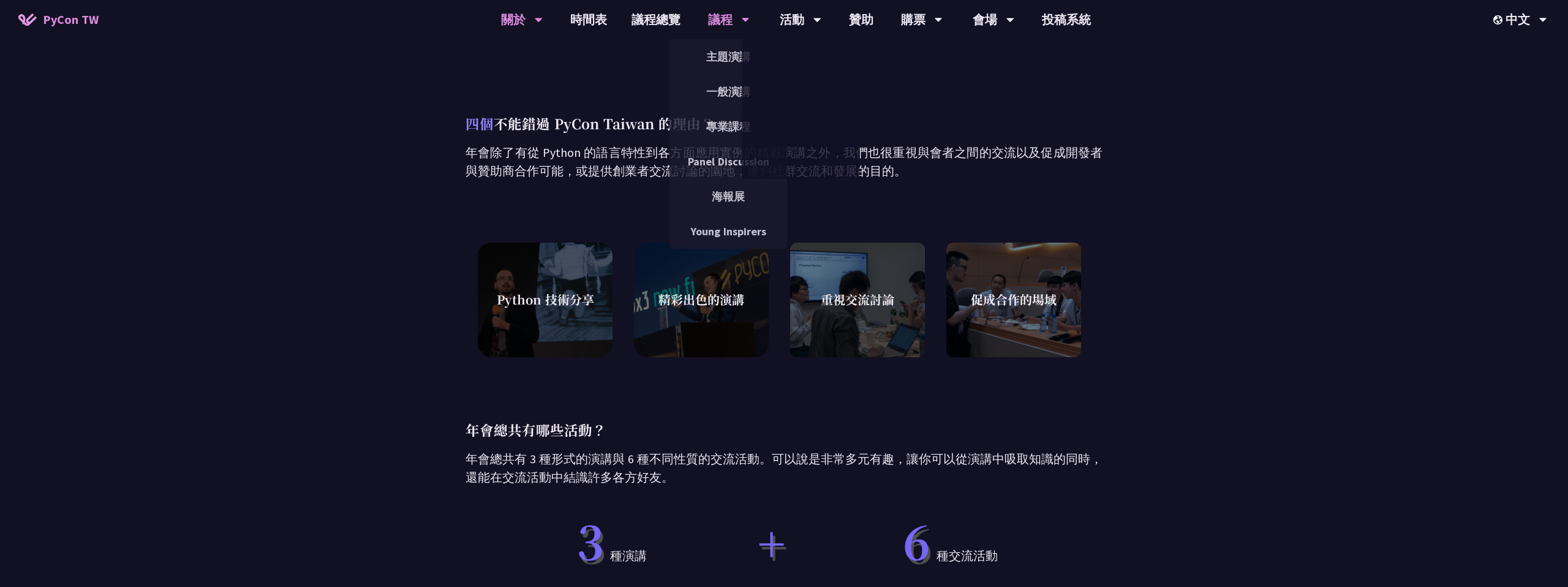
scroll to position [348, 0]
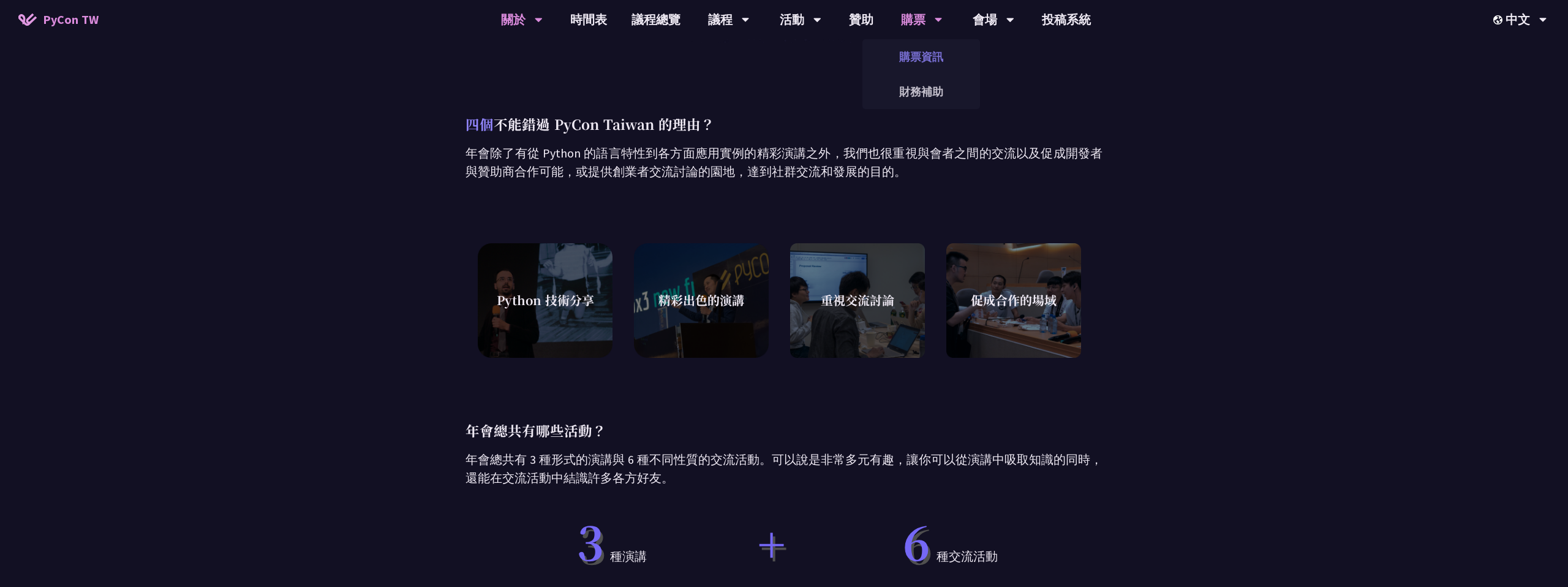
click at [923, 53] on link "購票資訊" at bounding box center [921, 57] width 117 height 29
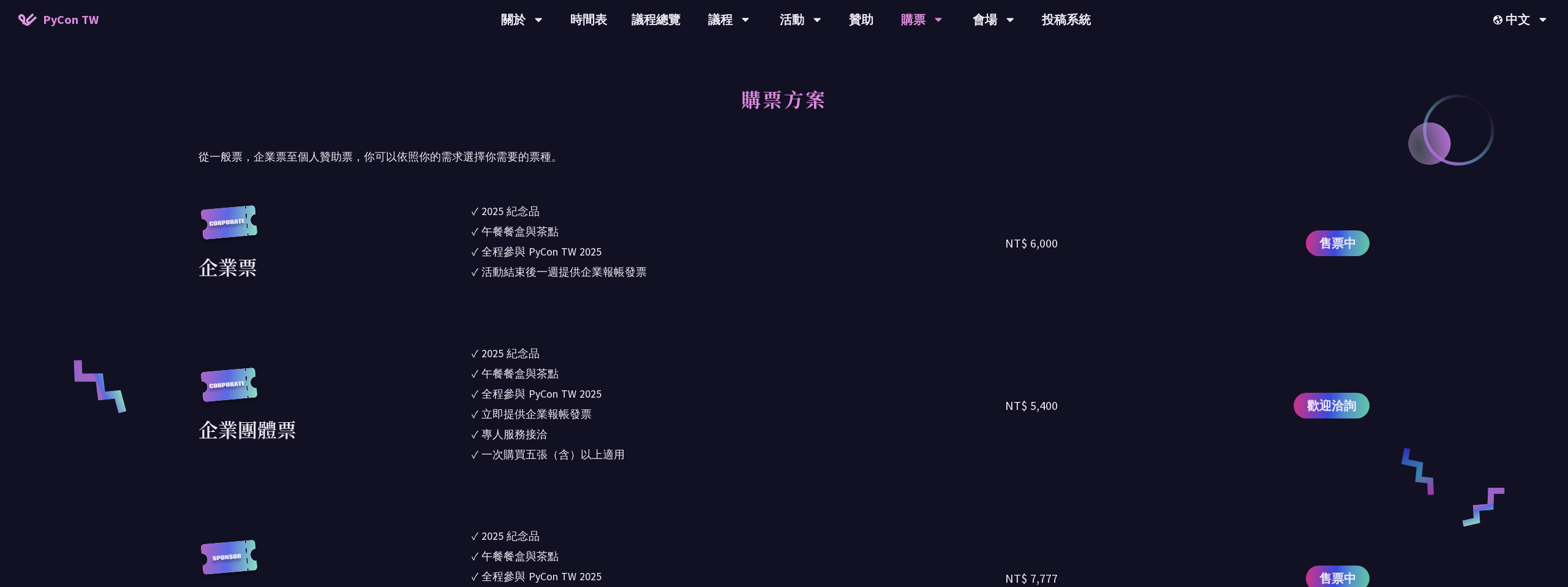
scroll to position [636, 0]
drag, startPoint x: 504, startPoint y: 208, endPoint x: 934, endPoint y: 247, distance: 431.8
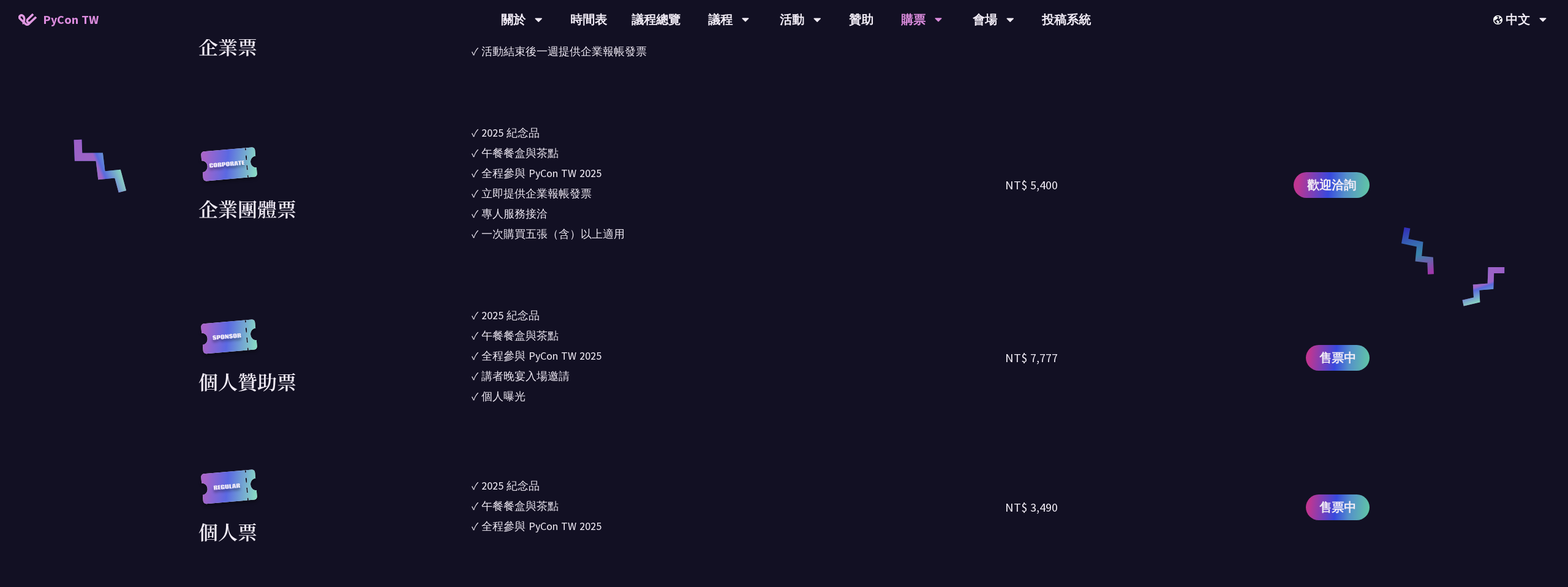
scroll to position [858, 0]
drag, startPoint x: 471, startPoint y: 309, endPoint x: 582, endPoint y: 385, distance: 134.5
click at [552, 394] on div "個人贊助票 ✓ 2025 [PERSON_NAME]✓ 午餐餐盒與茶點 ✓ 全程參與 PyCon TW 2025 ✓ 講者晚宴入場邀請 ✓ 個人曝光 NT$ …" at bounding box center [784, 356] width 1171 height 101
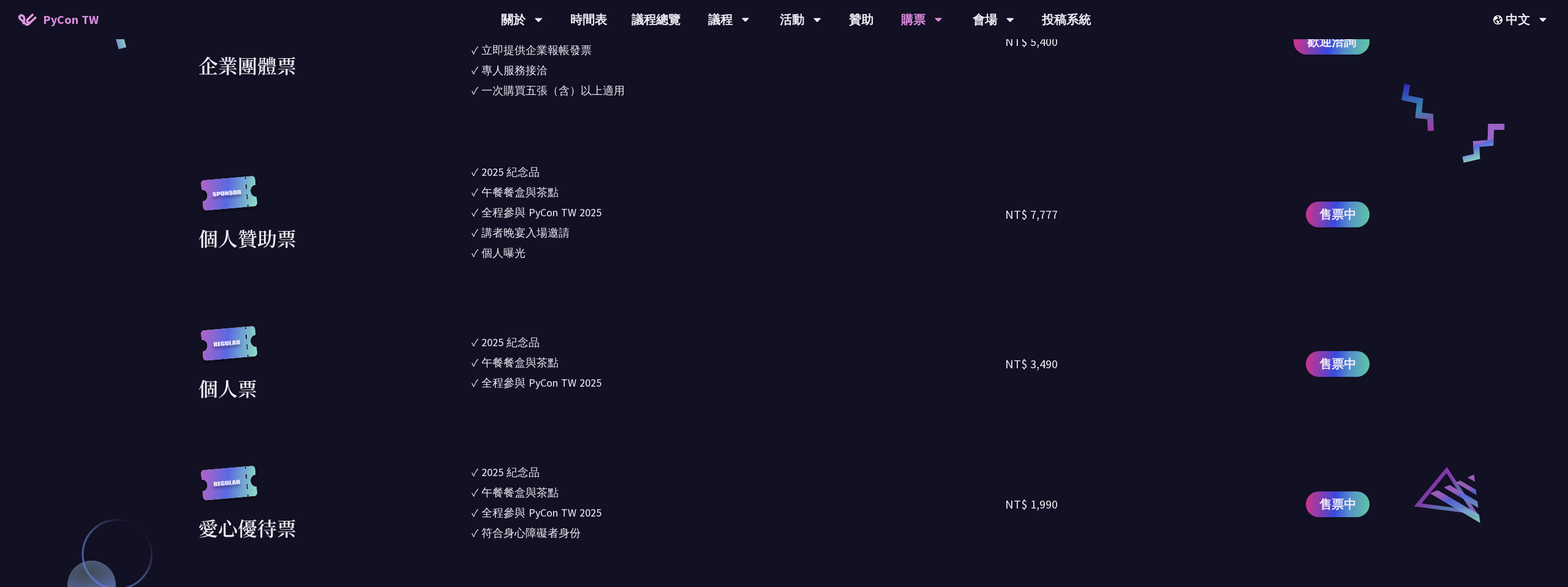
scroll to position [1001, 0]
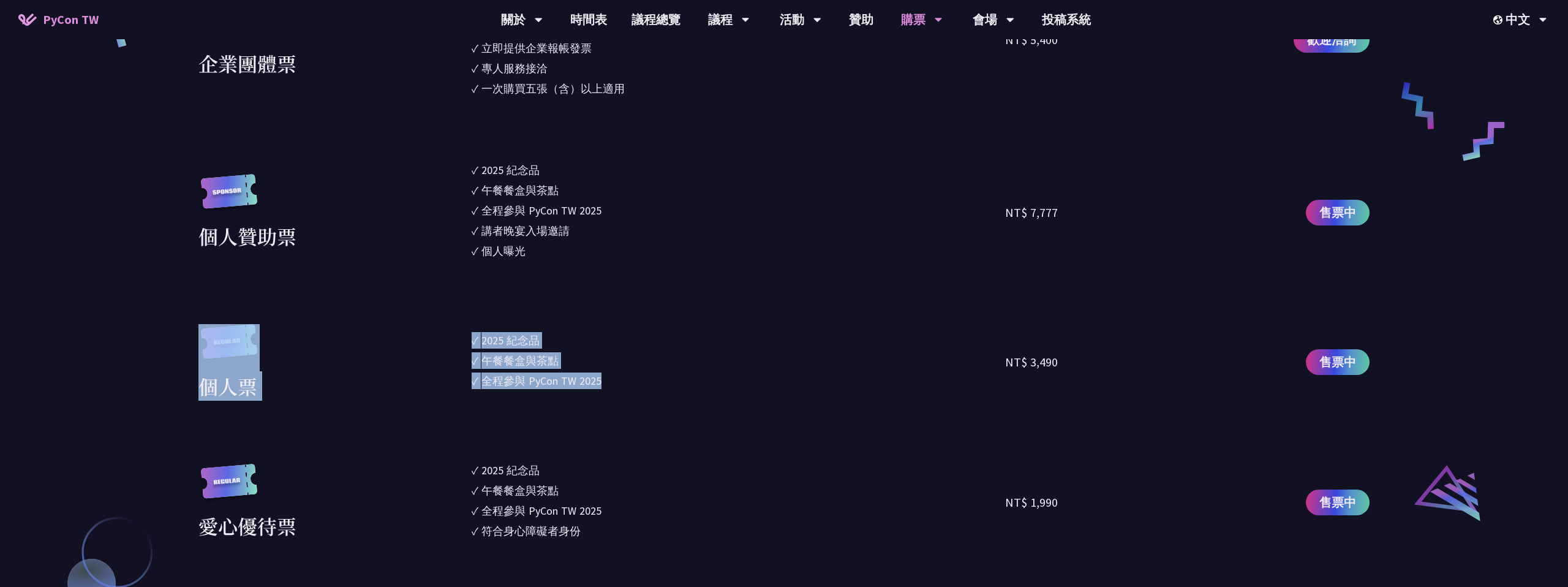
drag, startPoint x: 463, startPoint y: 336, endPoint x: 607, endPoint y: 405, distance: 159.7
click at [607, 405] on section "企業票 ✓ 2025 紀念品 ✓ 午餐餐盒與茶點 ✓ 全程參與 PyCon TW 2025 ✓ 活動結束後一週提供企業報帳發票 NT$ 6,000 售票中 企…" at bounding box center [784, 258] width 1171 height 843
click at [640, 379] on li "✓ 全程參與 PyCon TW 2025" at bounding box center [738, 381] width 533 height 17
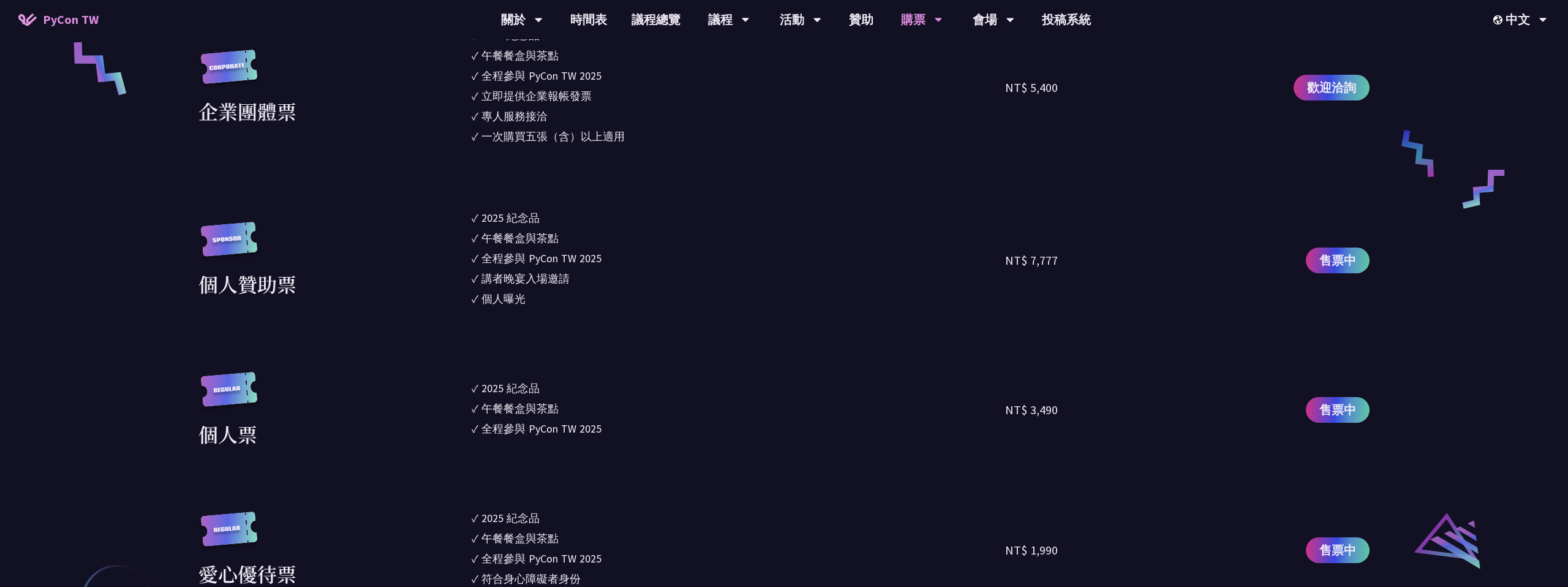
scroll to position [952, 0]
drag, startPoint x: 482, startPoint y: 117, endPoint x: 533, endPoint y: 116, distance: 51.0
click at [533, 116] on div "專人服務接洽" at bounding box center [515, 117] width 66 height 17
drag, startPoint x: 494, startPoint y: 97, endPoint x: 585, endPoint y: 93, distance: 91.1
click at [585, 93] on div "立即提供企業報帳發票" at bounding box center [537, 97] width 110 height 17
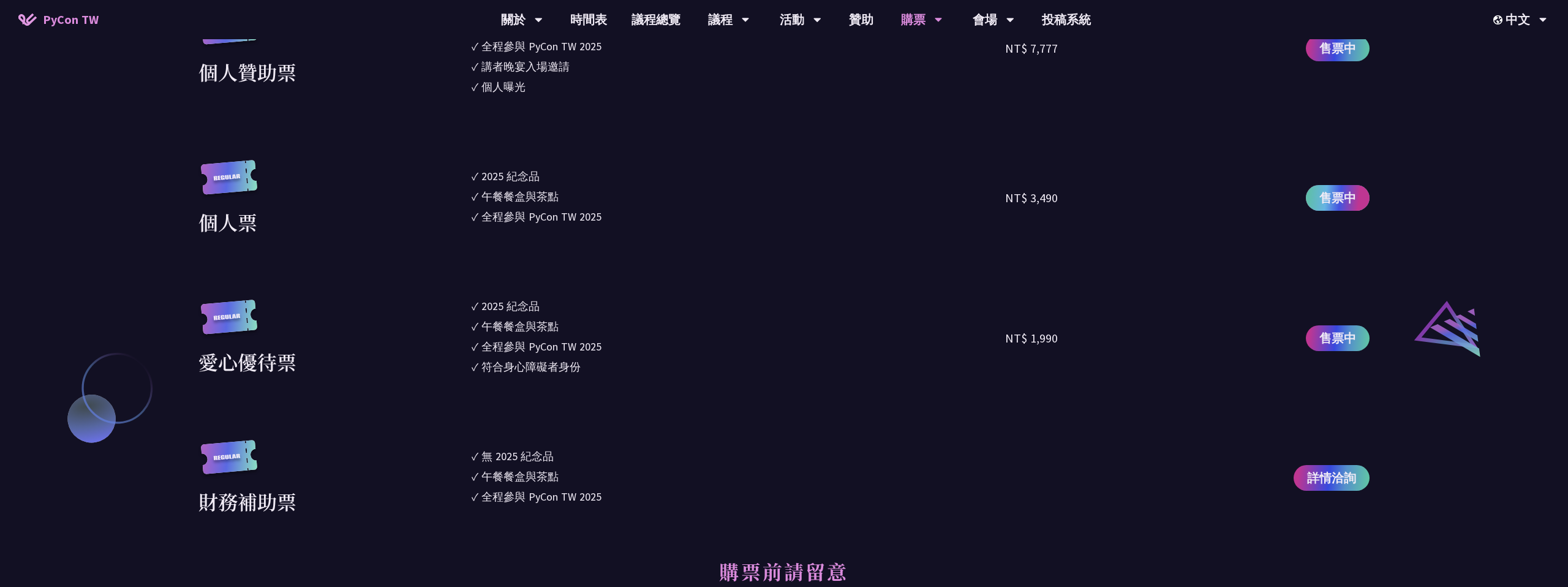
scroll to position [1164, 0]
click at [1340, 203] on span "售票中" at bounding box center [1337, 199] width 37 height 19
